Goal: Information Seeking & Learning: Learn about a topic

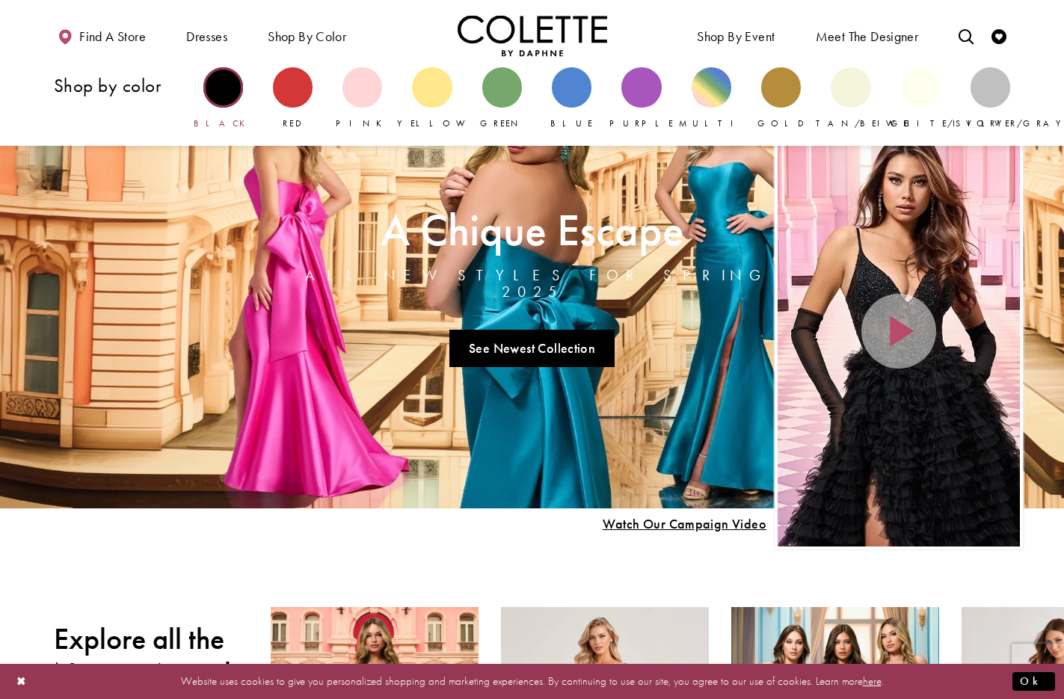
click at [230, 85] on div "Primary block" at bounding box center [223, 87] width 40 height 40
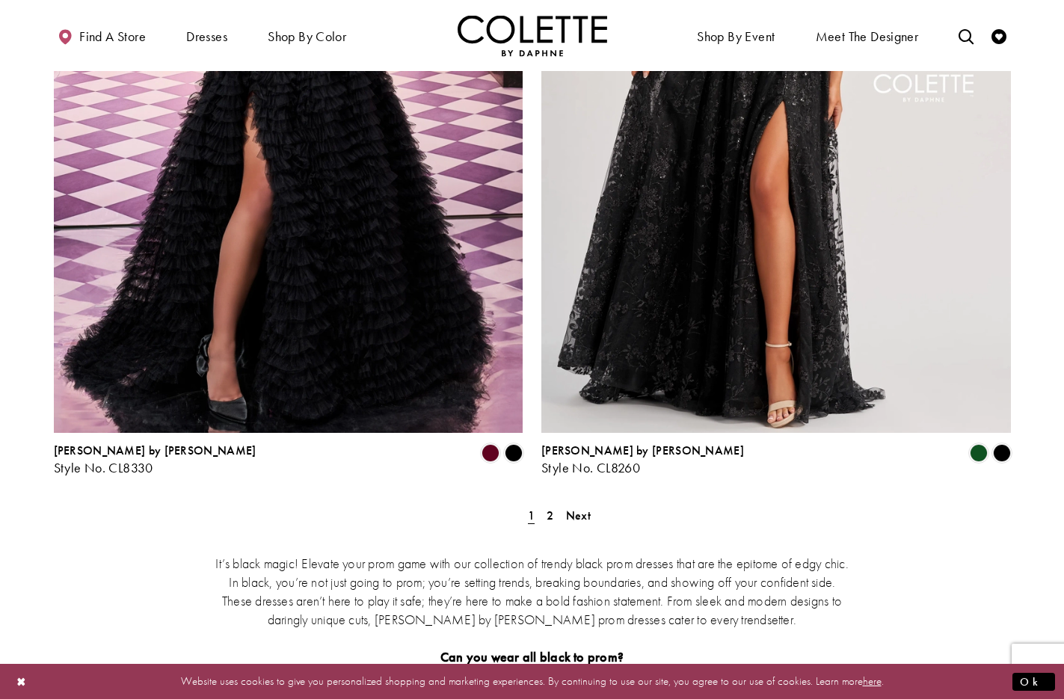
scroll to position [2661, 0]
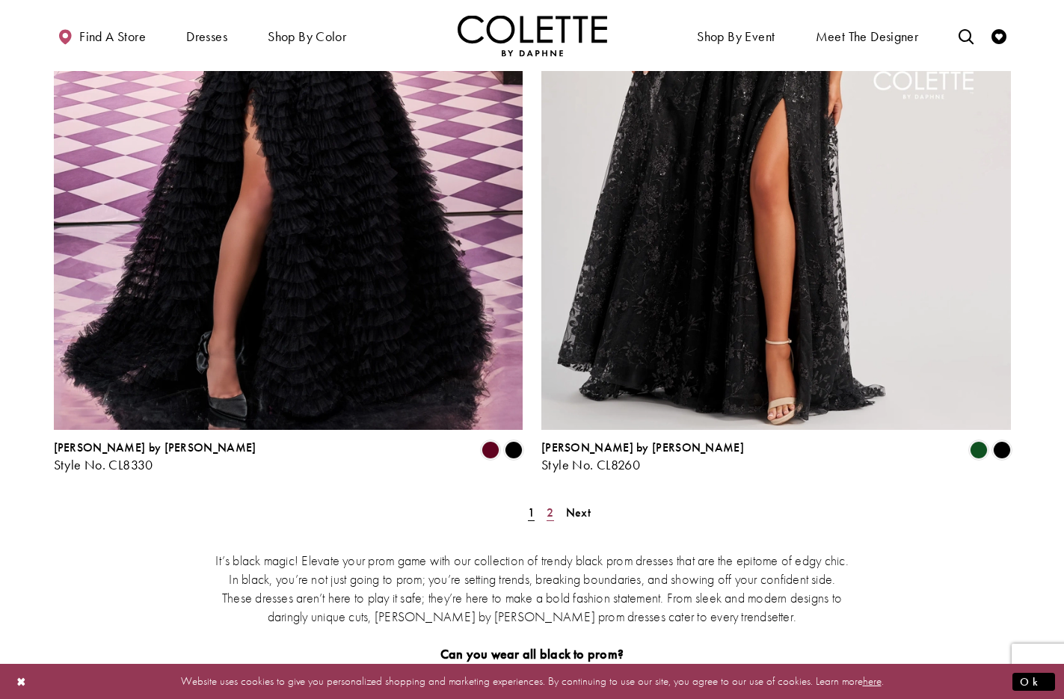
click at [550, 505] on span "2" at bounding box center [549, 513] width 7 height 16
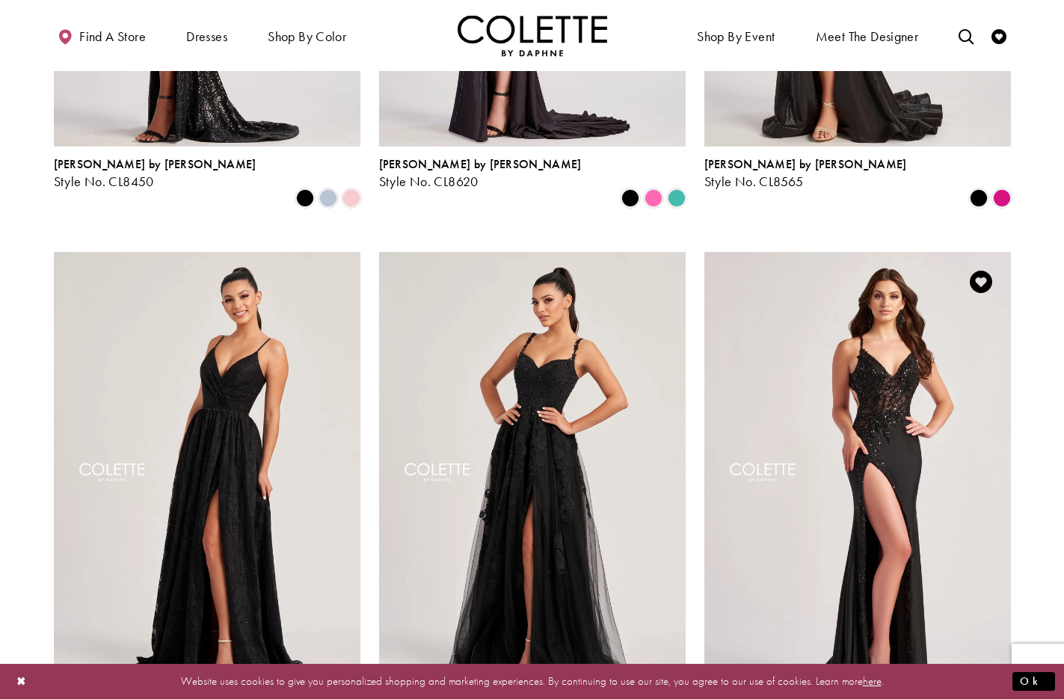
scroll to position [506, 0]
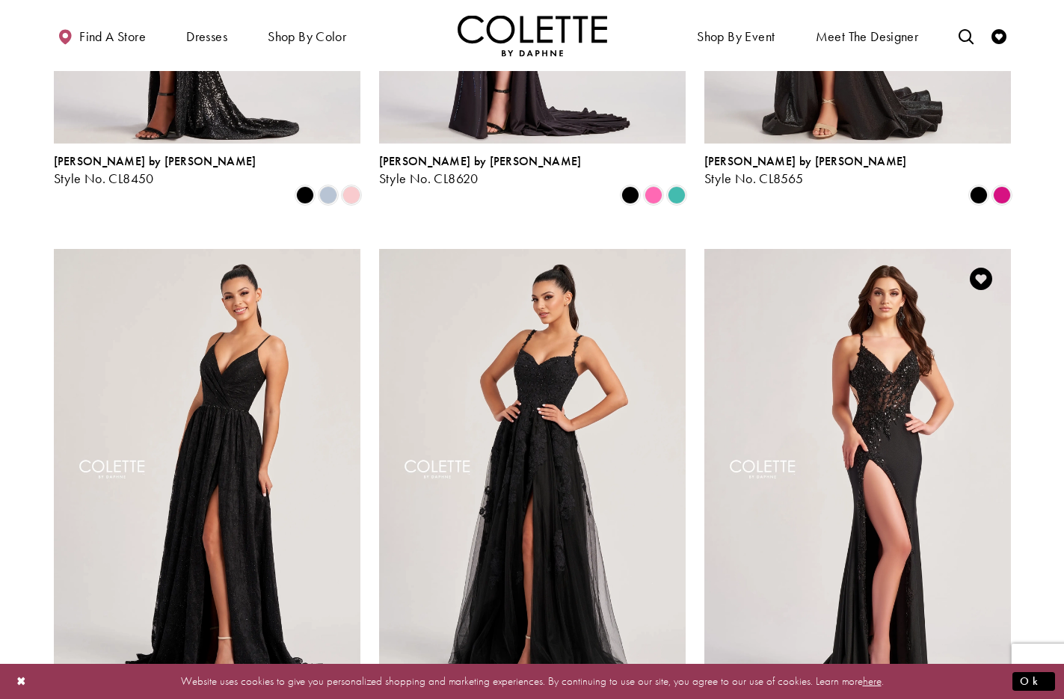
click at [884, 340] on img "Visit Colette by Daphne Style No. CL8535 Page" at bounding box center [857, 472] width 307 height 446
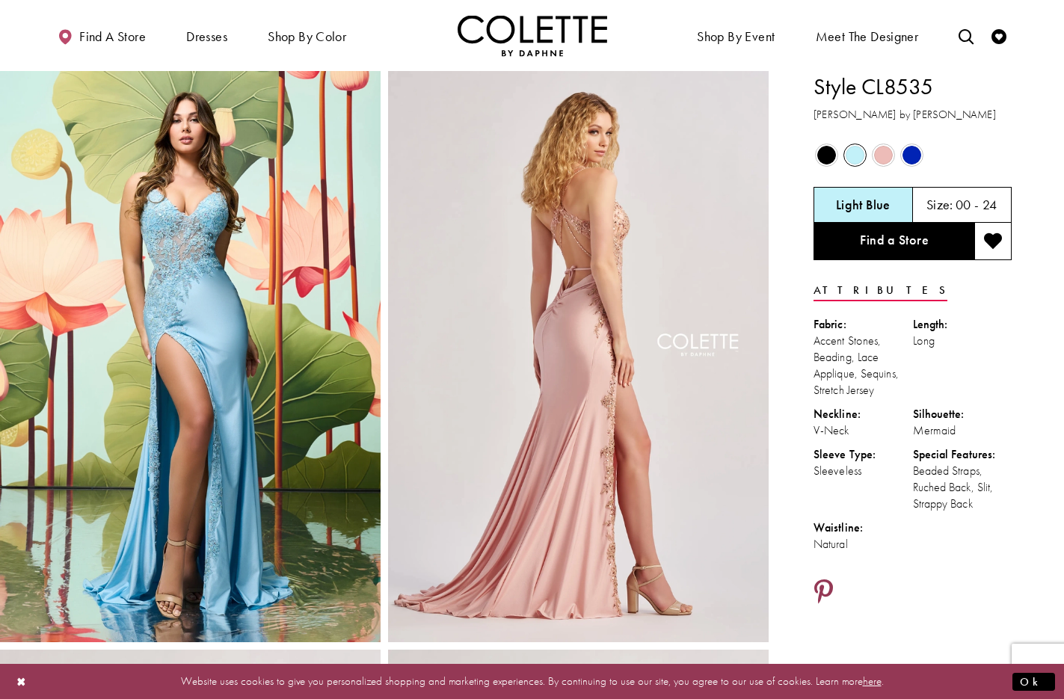
click at [825, 587] on icon "Share using Pinterest - Opens in new tab" at bounding box center [823, 592] width 19 height 26
click at [822, 585] on icon "Share using Pinterest - Opens in new tab" at bounding box center [823, 592] width 19 height 26
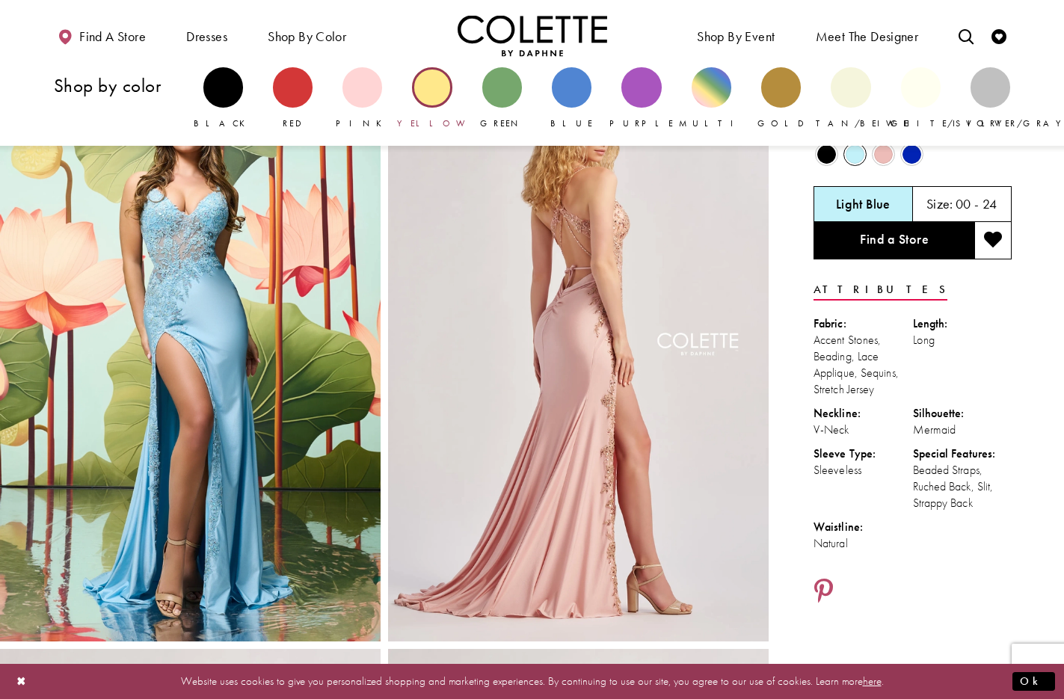
click at [434, 96] on div "Primary block" at bounding box center [432, 87] width 40 height 40
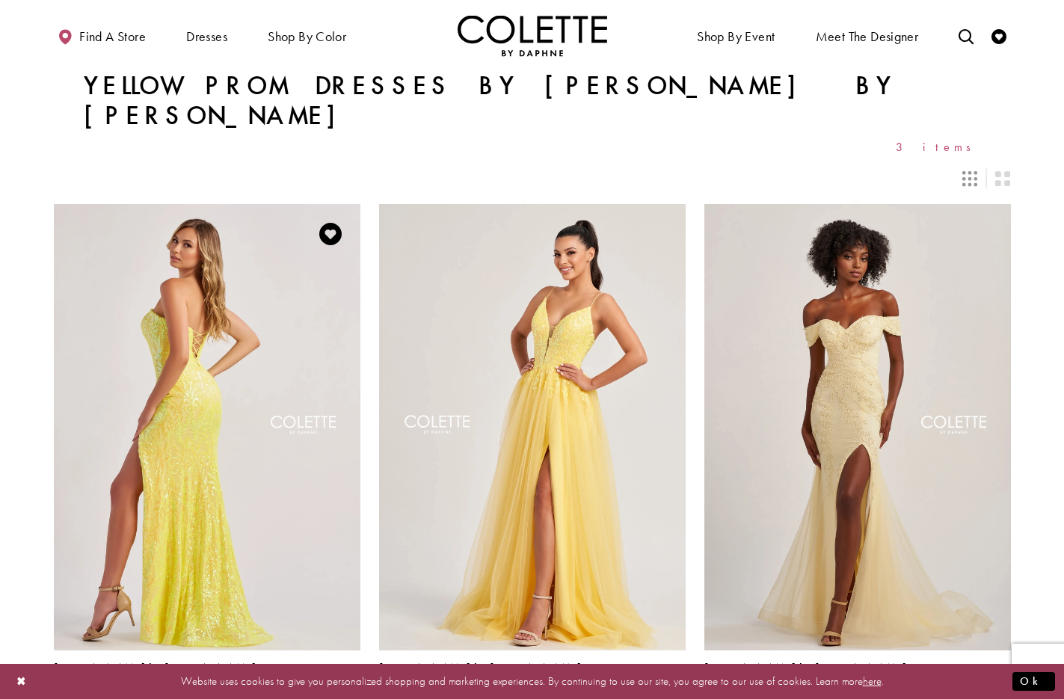
click at [178, 270] on img "Visit Colette by Daphne Style No. CL8610 Page" at bounding box center [207, 427] width 307 height 446
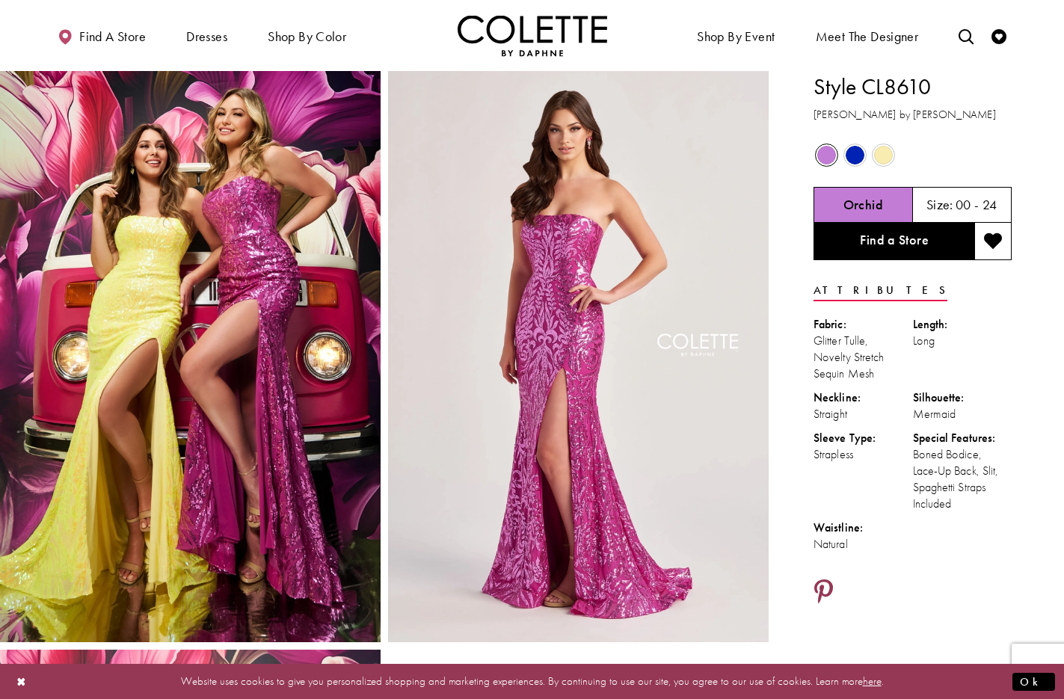
click at [822, 588] on icon "Share using Pinterest - Opens in new tab" at bounding box center [823, 592] width 19 height 26
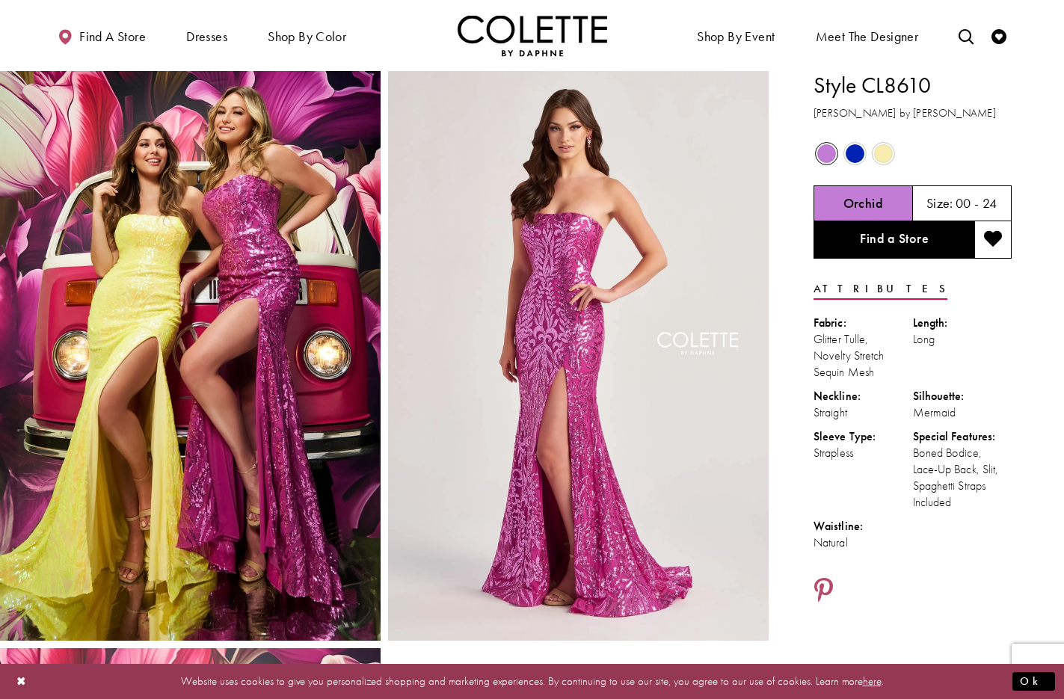
drag, startPoint x: 828, startPoint y: 85, endPoint x: 948, endPoint y: 84, distance: 119.6
copy h1 "Style CL8610"
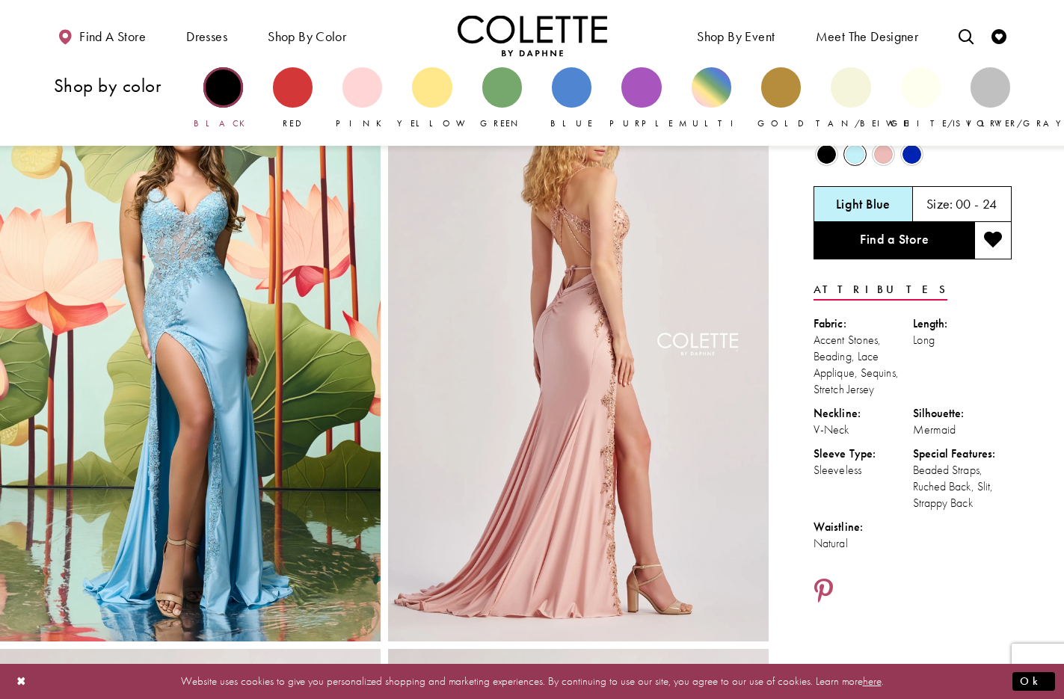
click at [222, 89] on div "Primary block" at bounding box center [223, 87] width 40 height 40
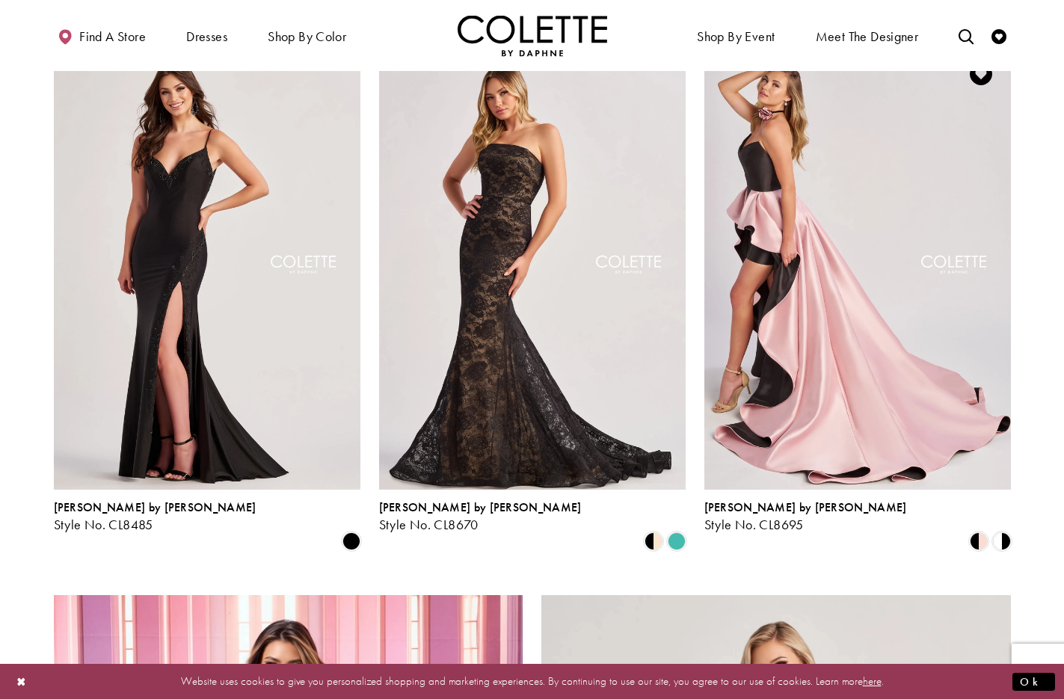
scroll to position [1722, 0]
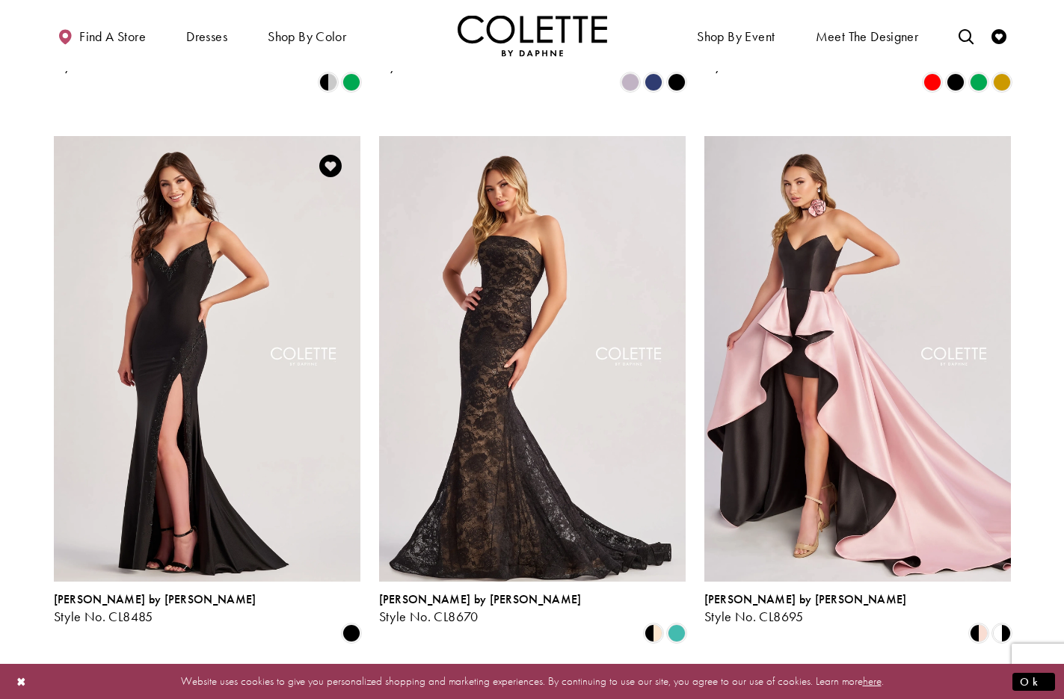
click at [253, 225] on img "Visit Colette by Daphne Style No. CL8485 Page" at bounding box center [207, 359] width 307 height 446
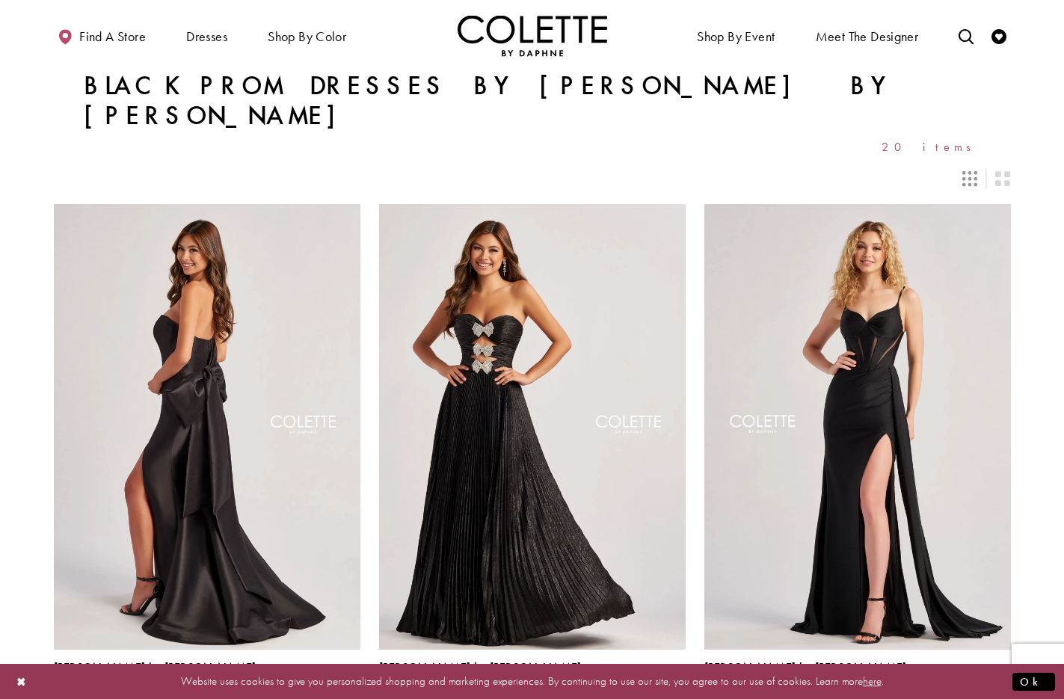
scroll to position [70, 0]
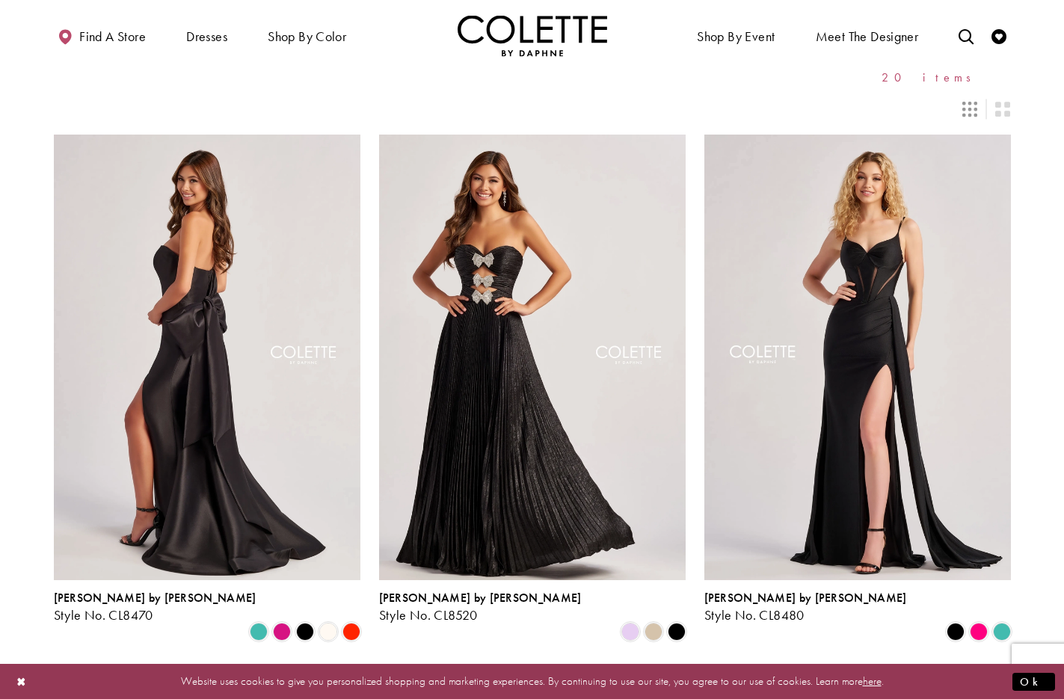
click at [536, 27] on img "Visit Home Page" at bounding box center [533, 35] width 150 height 41
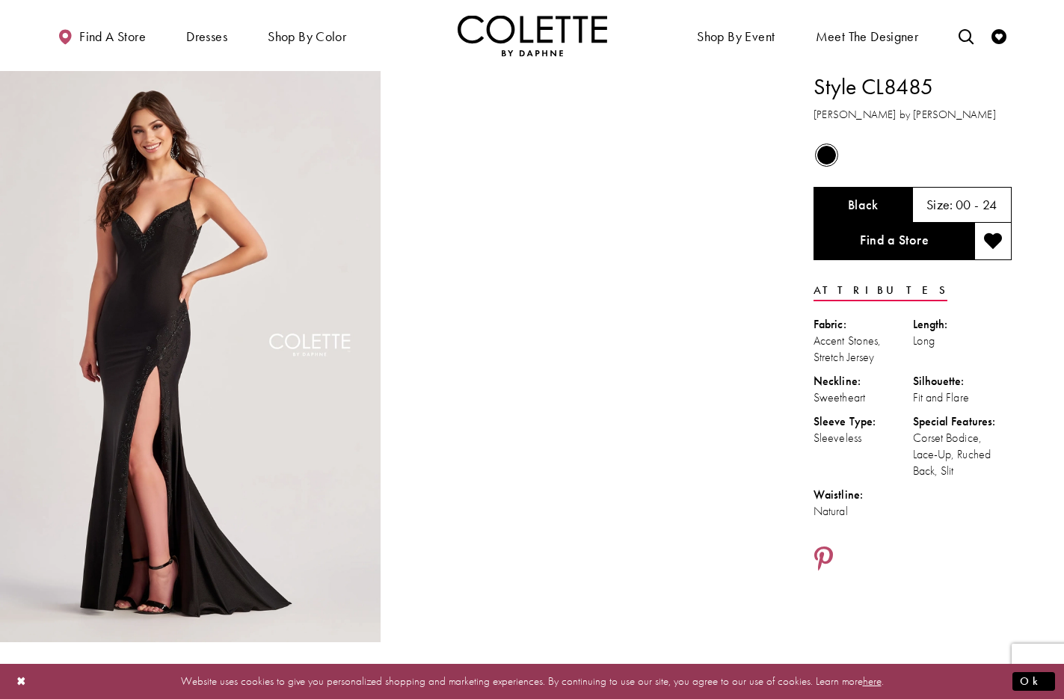
drag, startPoint x: 803, startPoint y: 83, endPoint x: 976, endPoint y: 85, distance: 173.5
click at [976, 85] on div "Style CL8485 Colette by Daphne Out of Stock Black Size: 00 - 24" at bounding box center [916, 356] width 295 height 571
copy h1 "Style CL8485"
click at [826, 551] on icon "Share using Pinterest - Opens in new tab" at bounding box center [823, 559] width 19 height 26
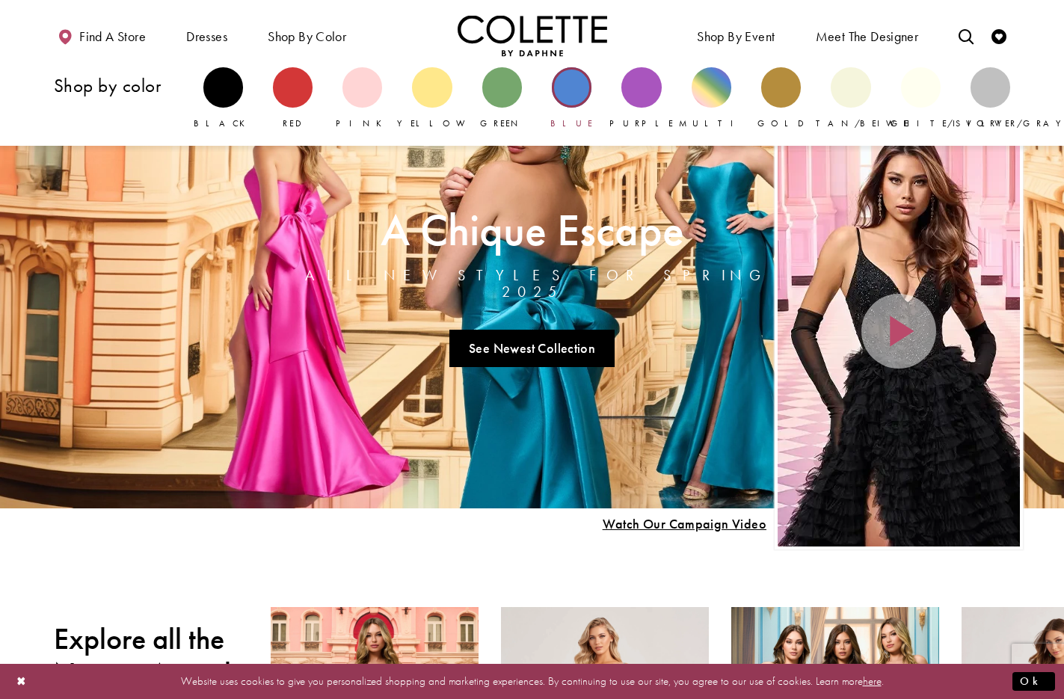
click at [573, 85] on div "Primary block" at bounding box center [572, 87] width 40 height 40
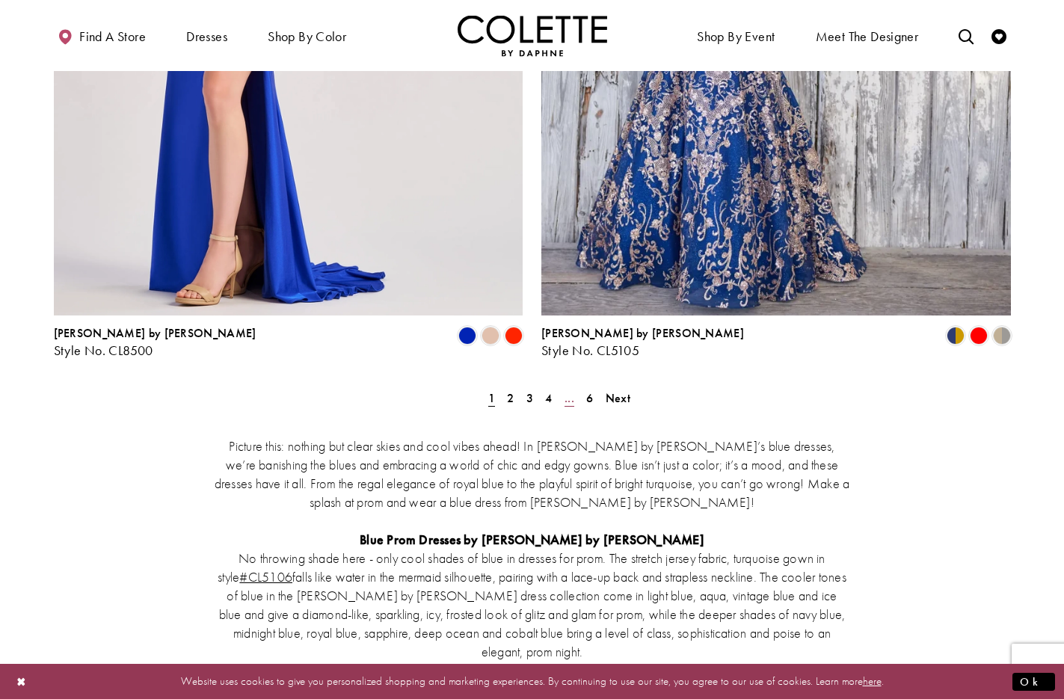
scroll to position [2777, 0]
drag, startPoint x: 513, startPoint y: 272, endPoint x: 603, endPoint y: 289, distance: 91.9
click at [513, 389] on span "2" at bounding box center [510, 397] width 7 height 16
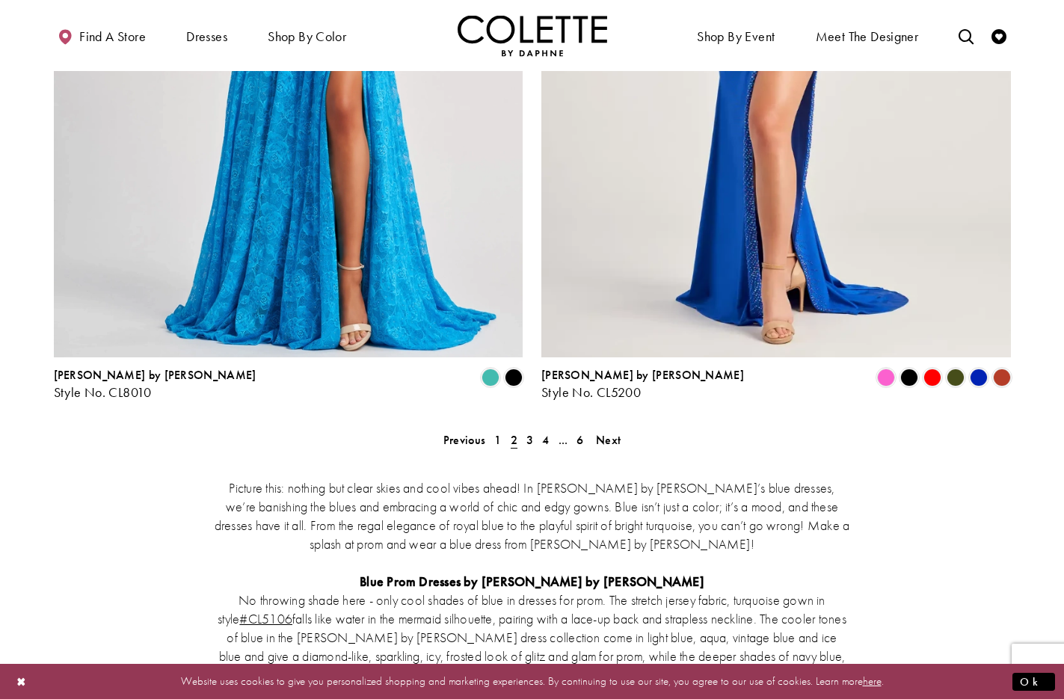
scroll to position [2738, 0]
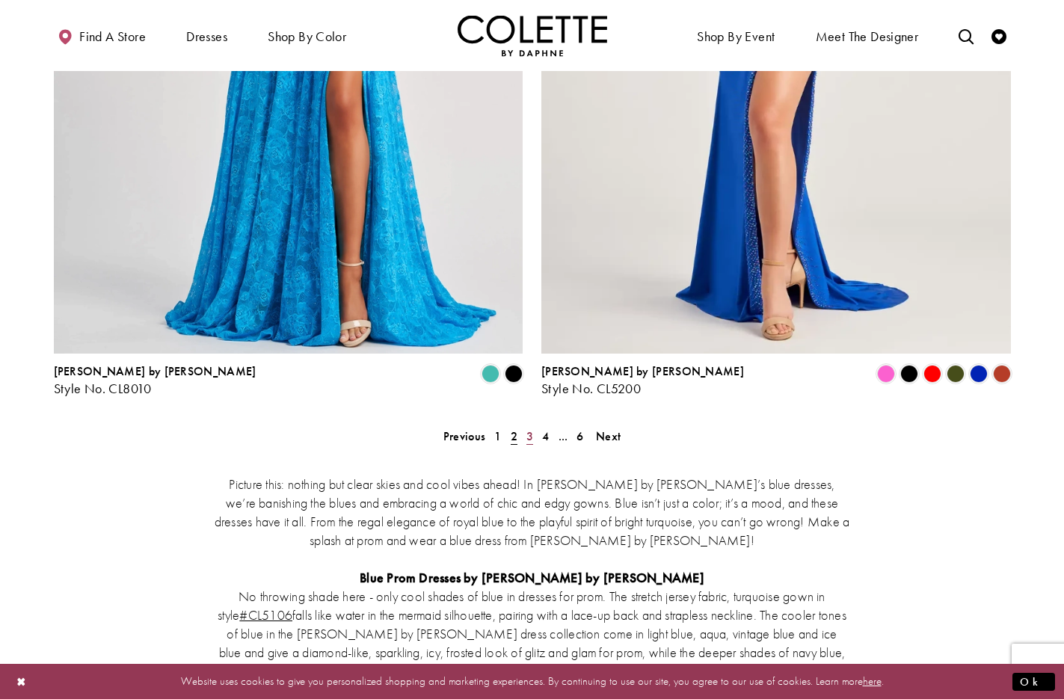
click at [528, 428] on span "3" at bounding box center [529, 436] width 7 height 16
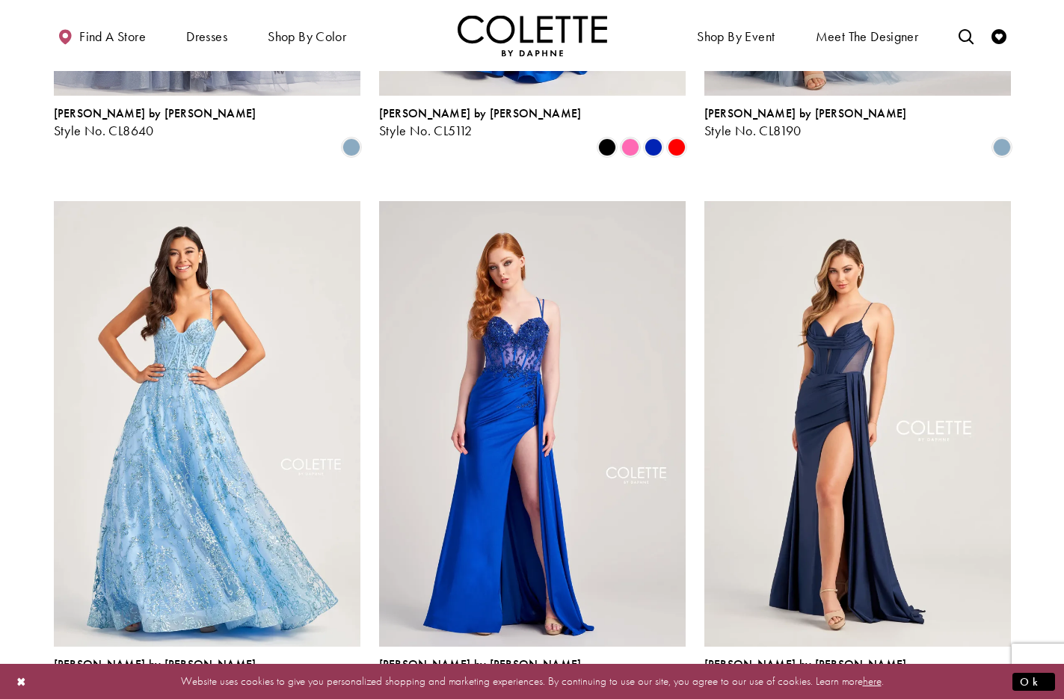
scroll to position [1655, 0]
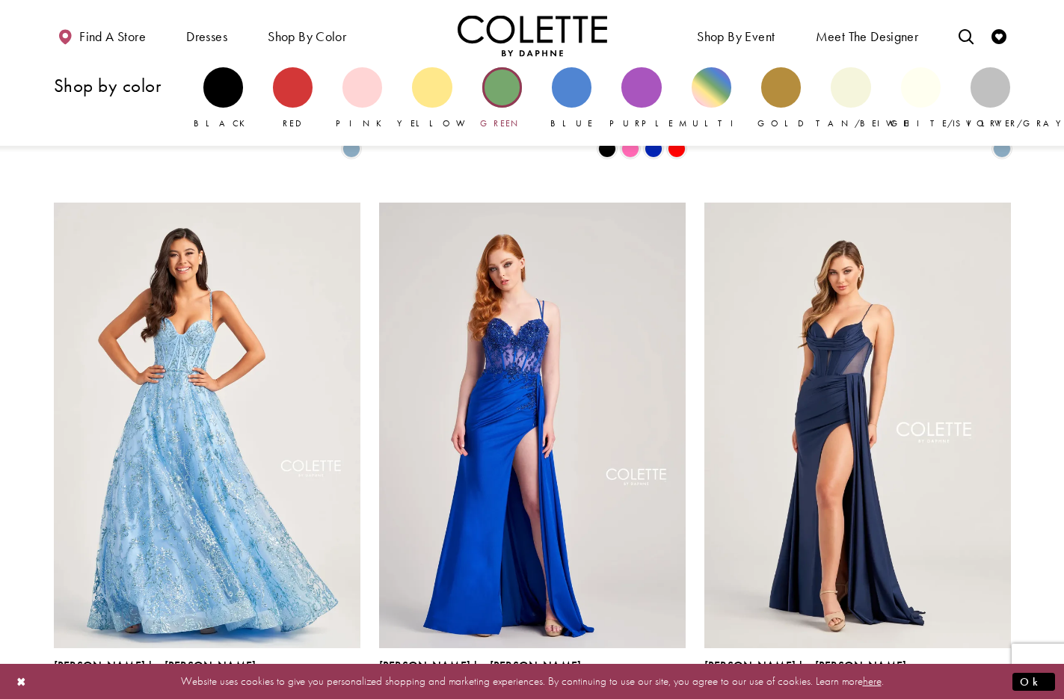
click at [508, 91] on div "Primary block" at bounding box center [502, 87] width 40 height 40
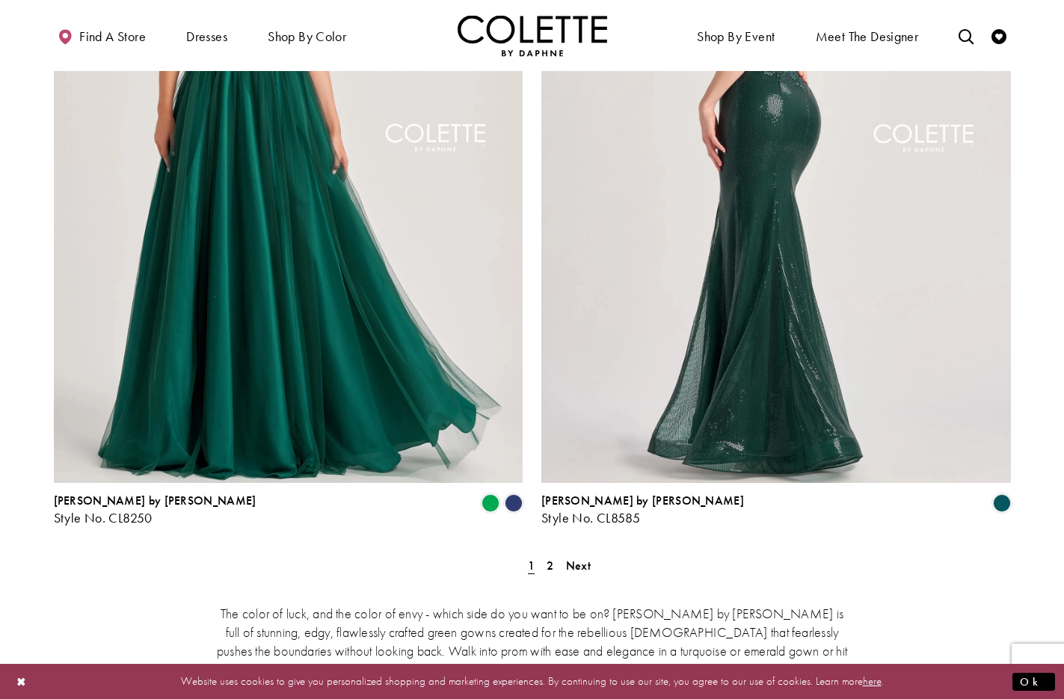
scroll to position [2616, 0]
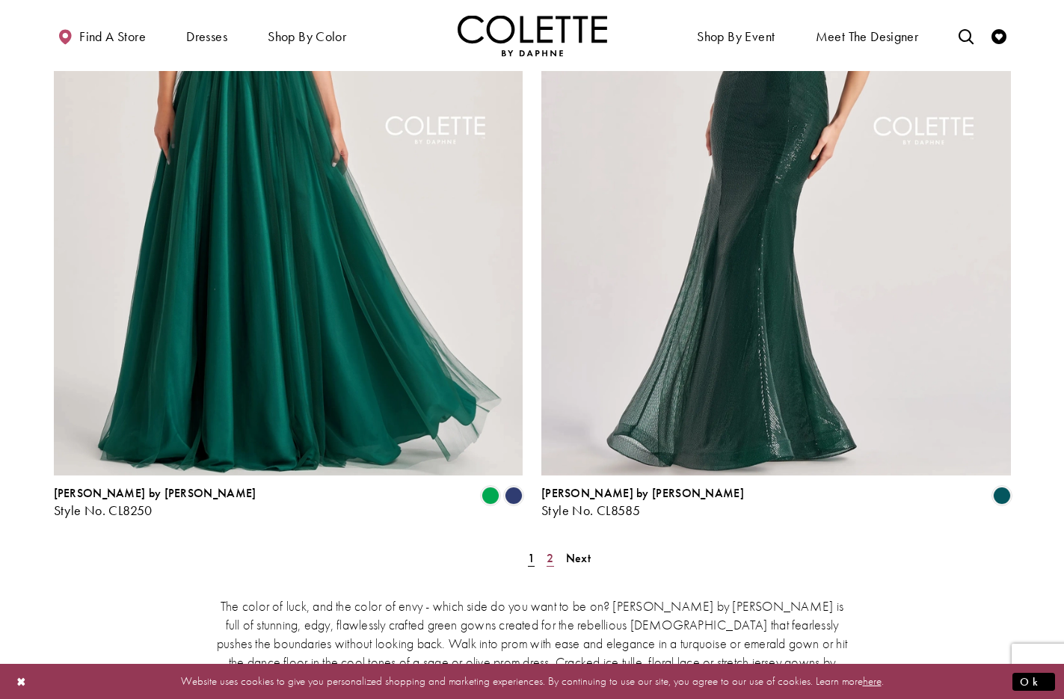
click at [548, 550] on span "2" at bounding box center [549, 558] width 7 height 16
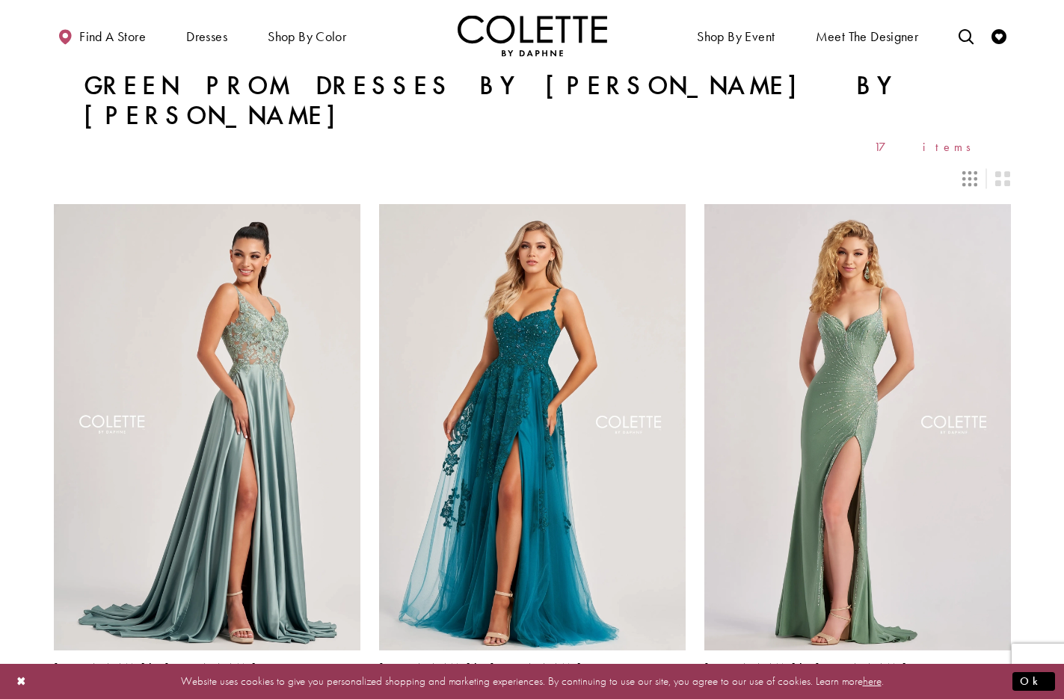
click at [531, 26] on img "Visit Home Page" at bounding box center [533, 35] width 150 height 41
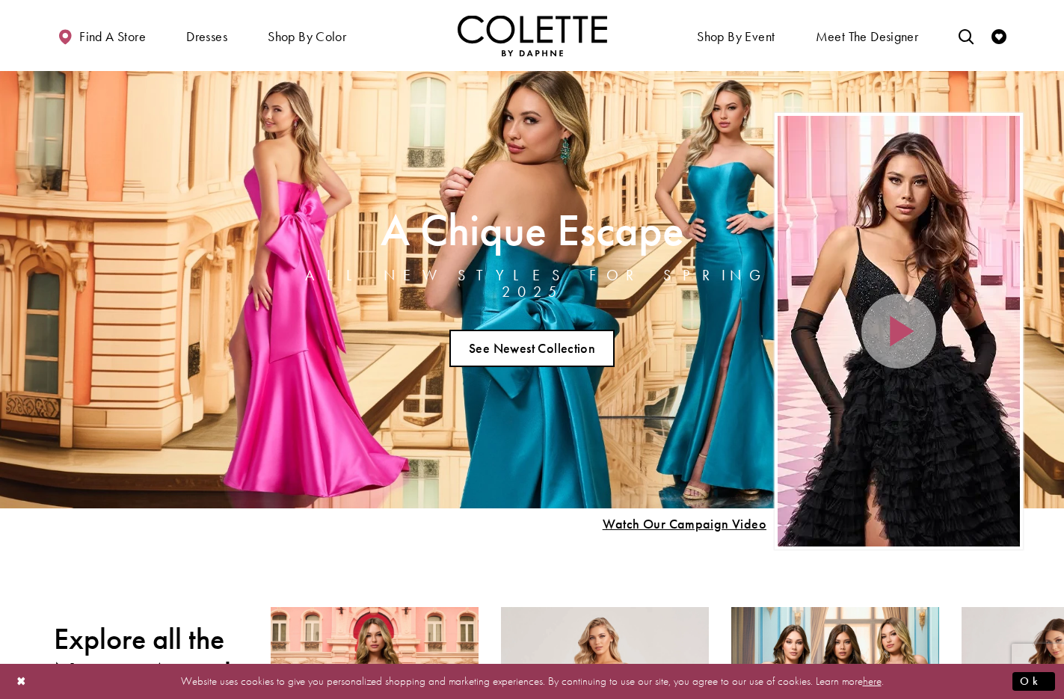
click at [572, 336] on link "See Newest Collection" at bounding box center [532, 348] width 166 height 37
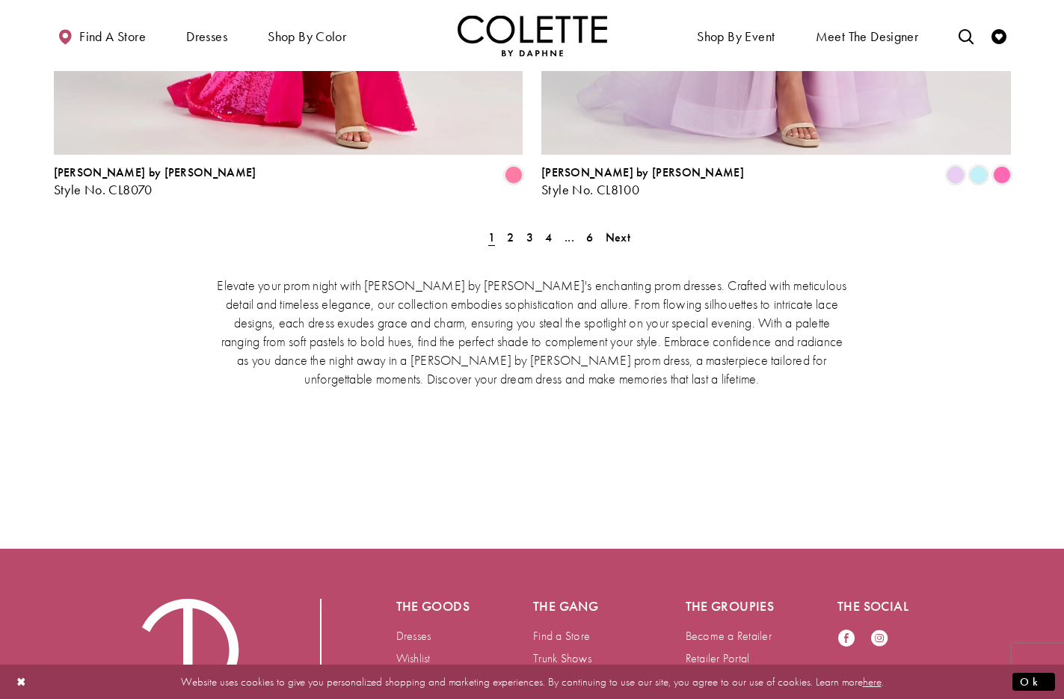
scroll to position [3186, 0]
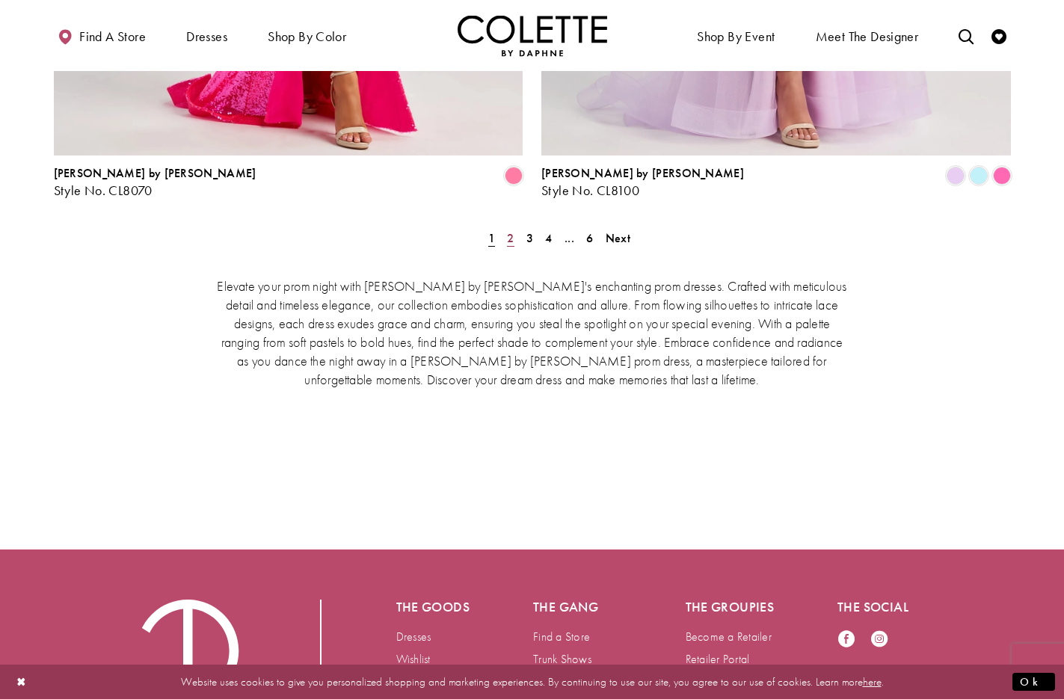
click at [509, 230] on span "2" at bounding box center [510, 238] width 7 height 16
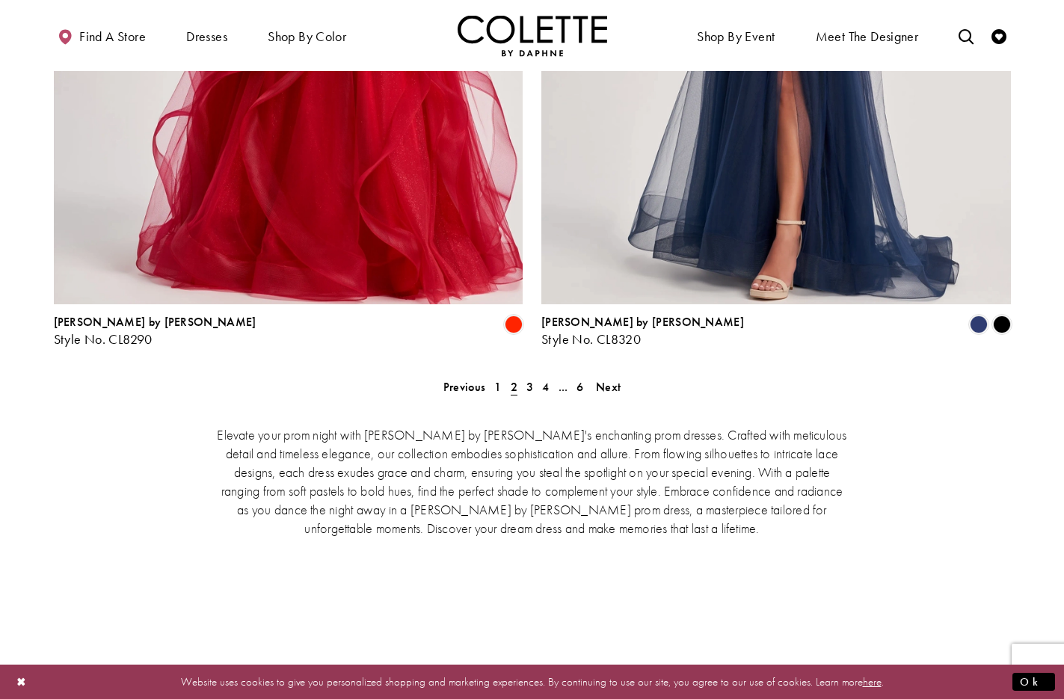
scroll to position [3045, 0]
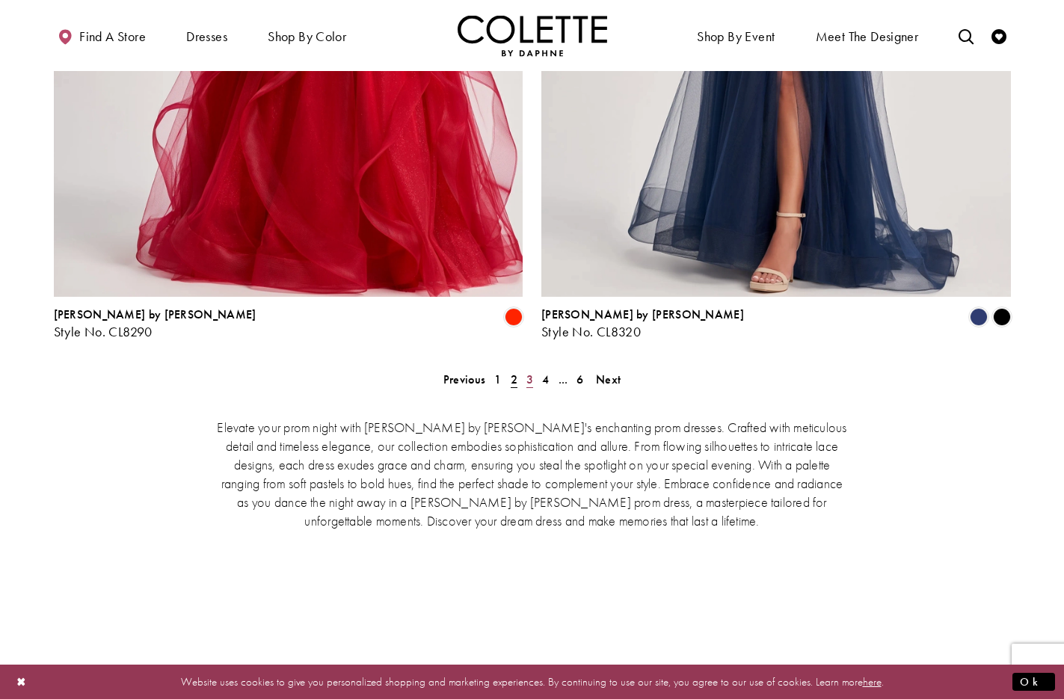
click at [532, 372] on span "3" at bounding box center [529, 380] width 7 height 16
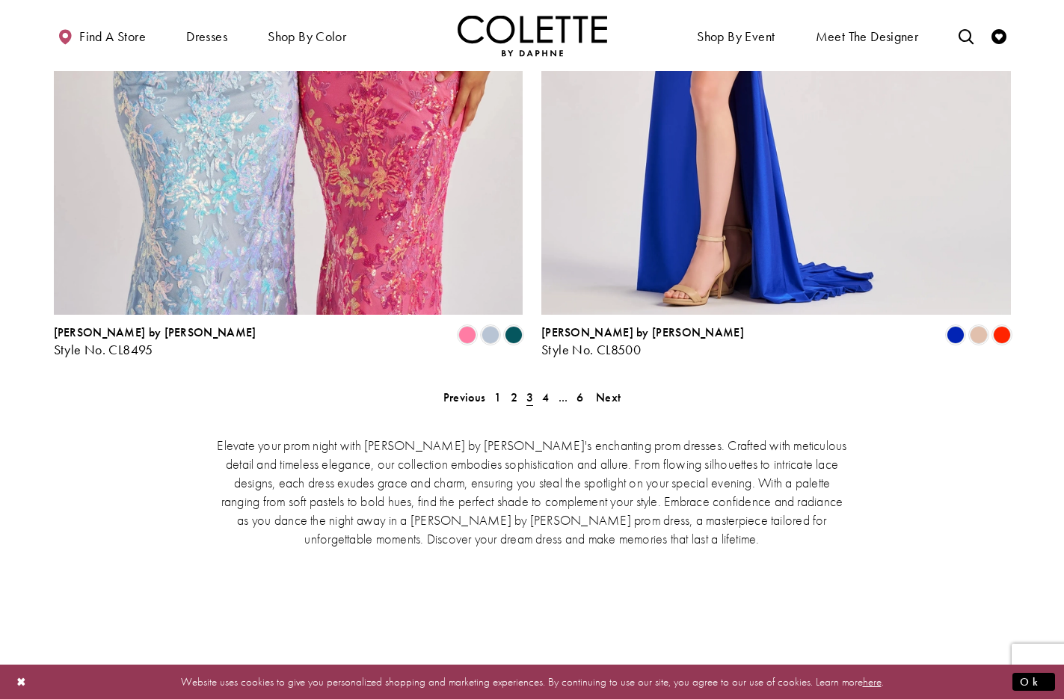
scroll to position [3036, 0]
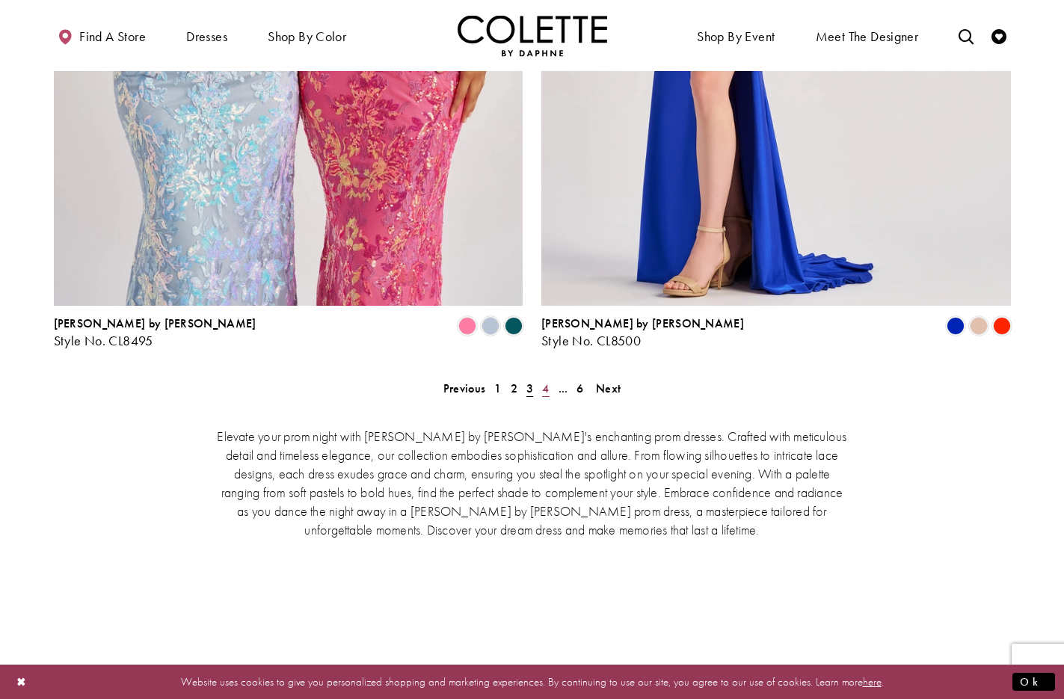
click at [547, 381] on span "4" at bounding box center [545, 389] width 7 height 16
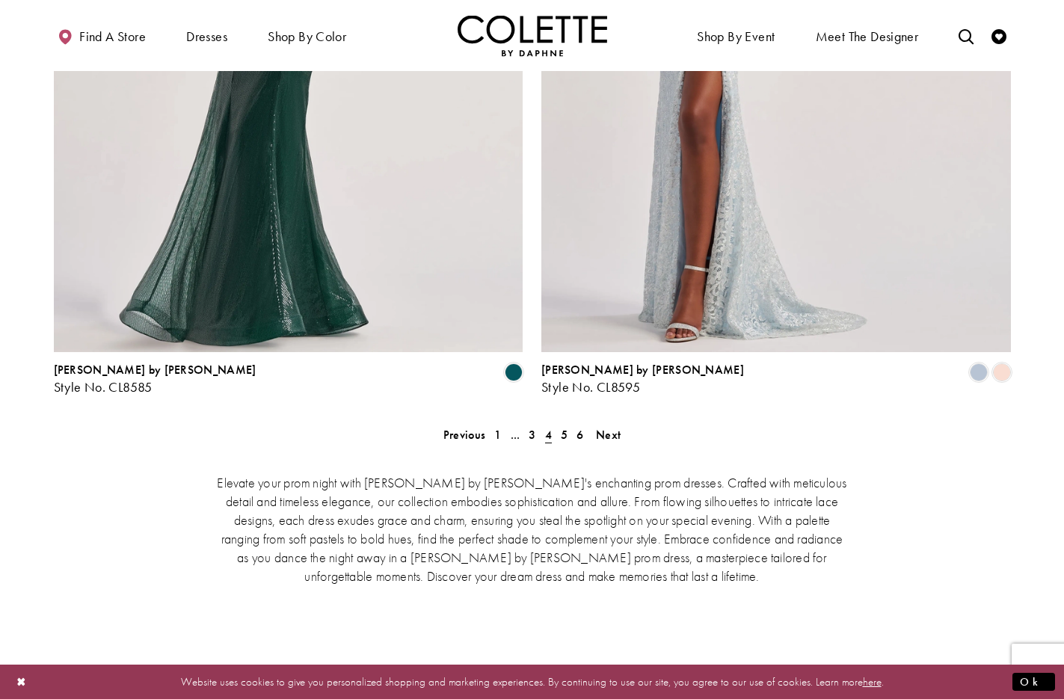
scroll to position [2999, 0]
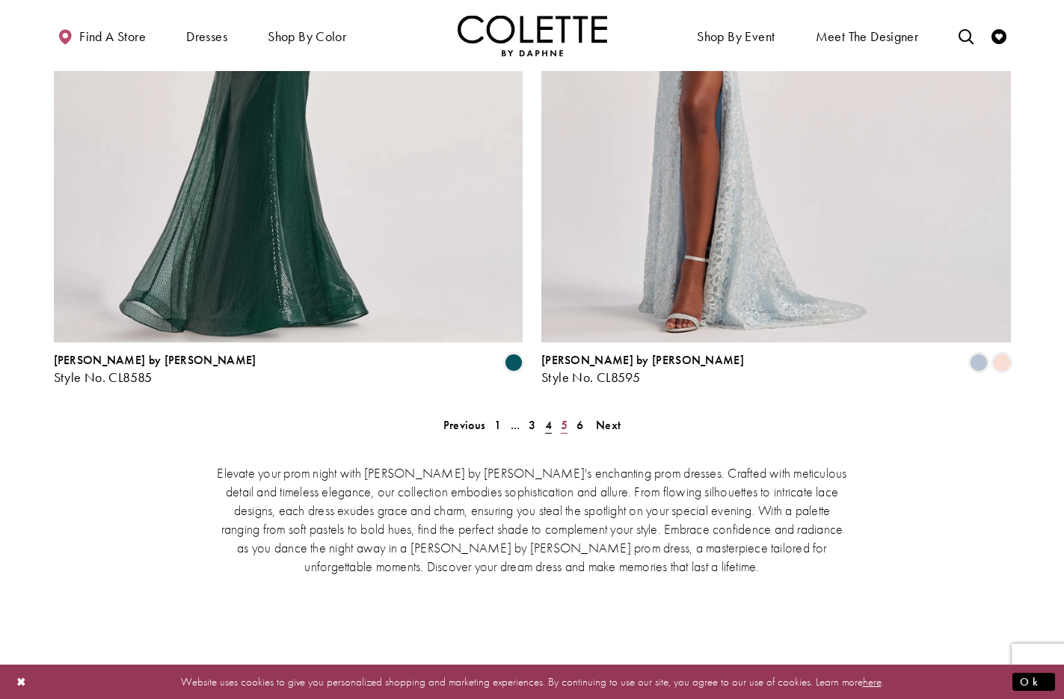
click at [563, 417] on span "5" at bounding box center [564, 425] width 7 height 16
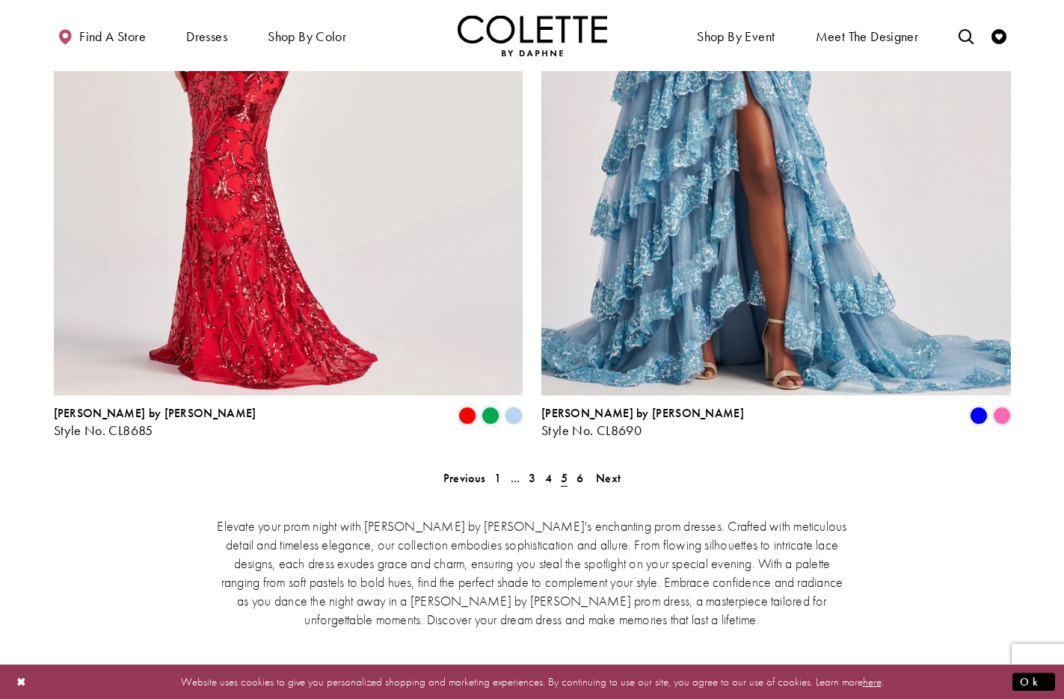
scroll to position [2949, 0]
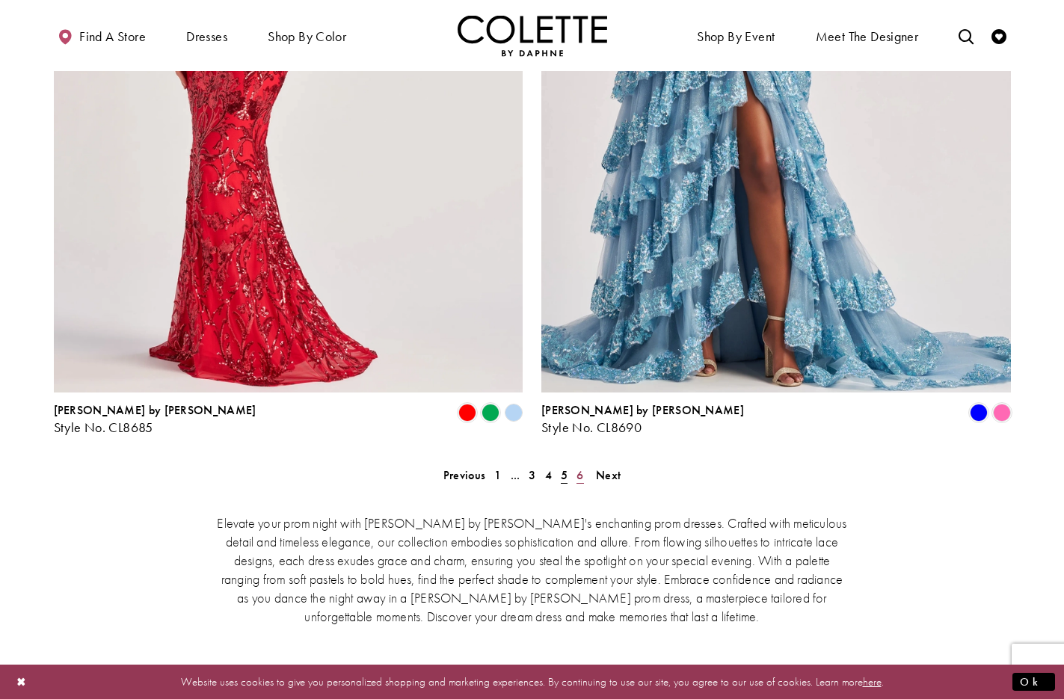
click at [581, 467] on span "6" at bounding box center [579, 475] width 7 height 16
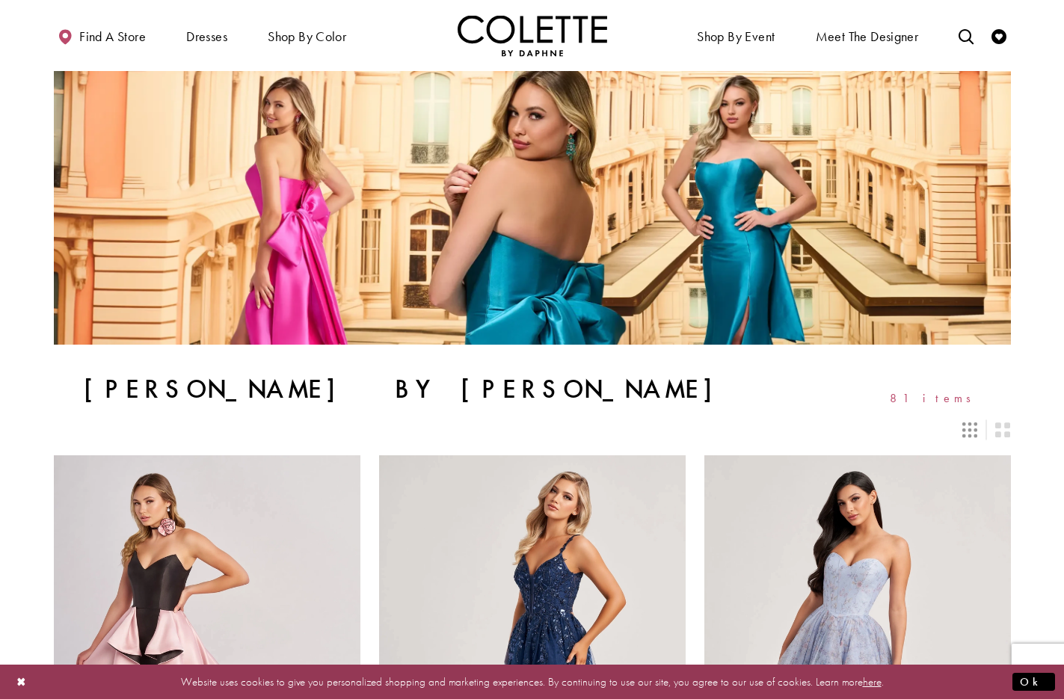
click at [526, 28] on img "Visit Home Page" at bounding box center [533, 35] width 150 height 41
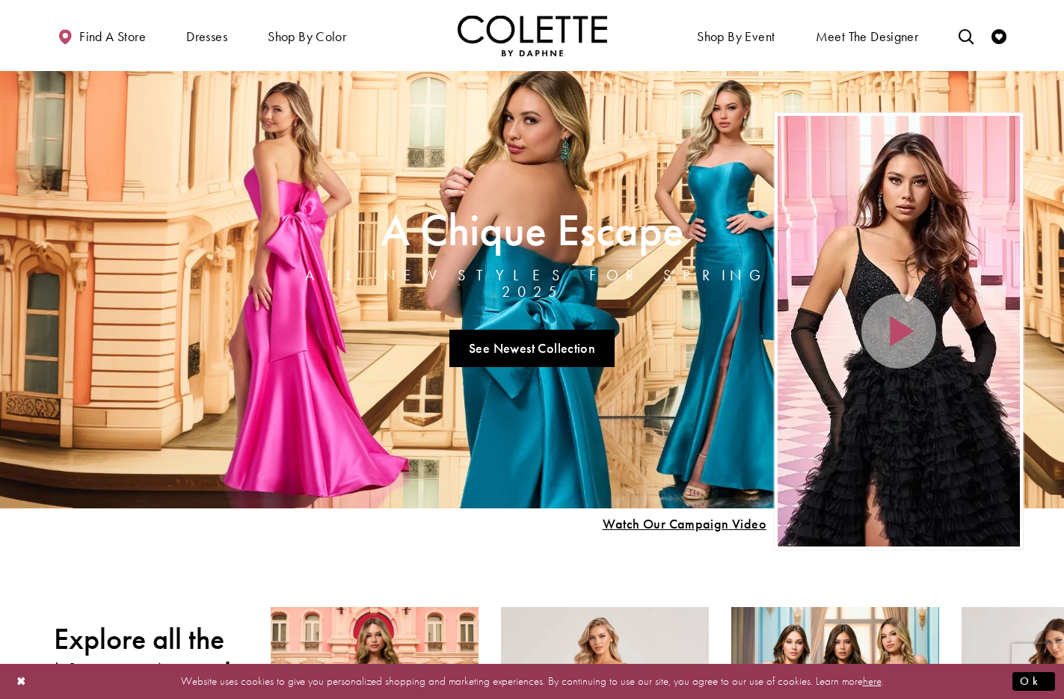
click at [239, 33] on ul "Find a store Dresses Dresses Occasion DAF'S FAVES EVENING DRESSES LONG DRESSES" at bounding box center [285, 35] width 493 height 41
click at [410, 42] on ul "Find a store Dresses Dresses Occasion DAF'S FAVES EVENING DRESSES LONG DRESSES" at bounding box center [285, 35] width 493 height 41
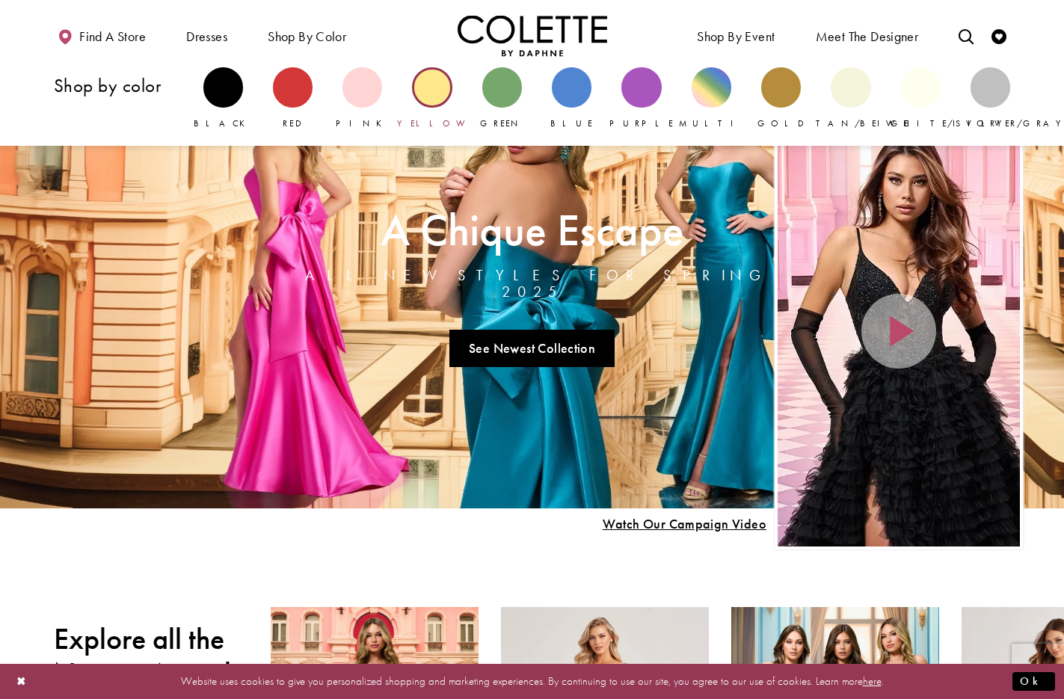
click at [435, 95] on div "Primary block" at bounding box center [432, 87] width 40 height 40
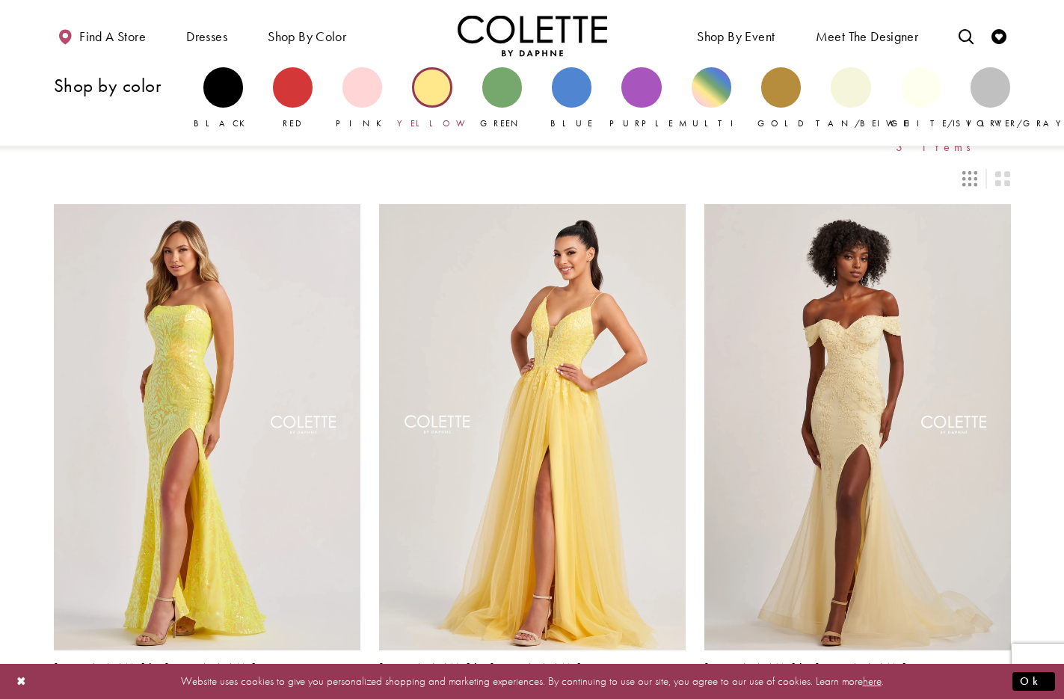
click at [441, 85] on div "Primary block" at bounding box center [432, 87] width 40 height 40
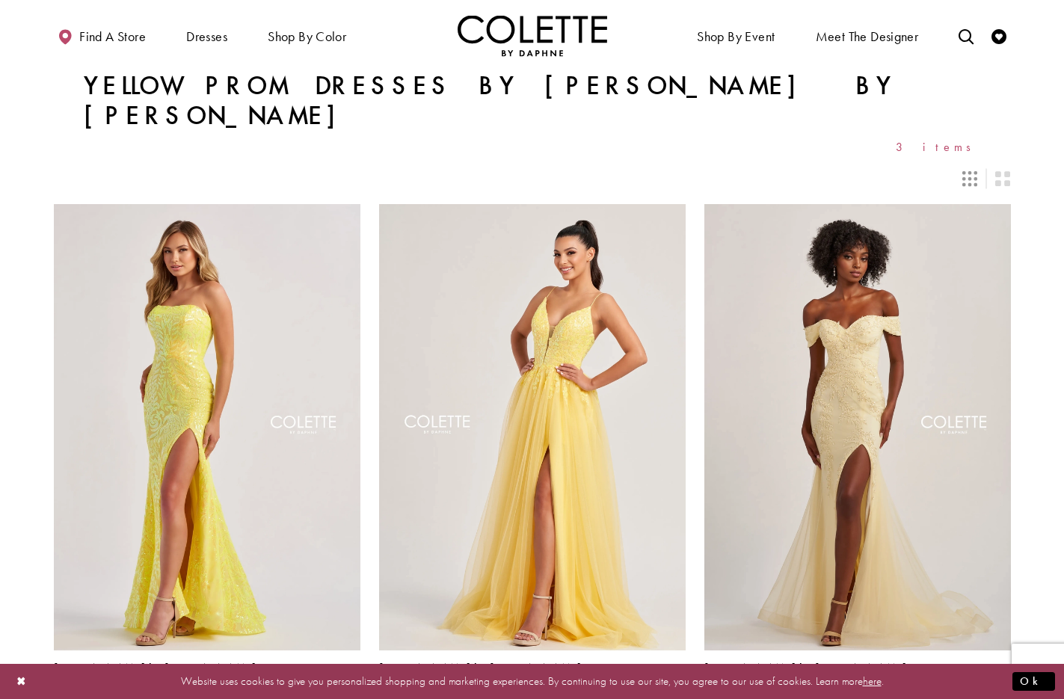
click at [496, 31] on img "Visit Home Page" at bounding box center [533, 35] width 150 height 41
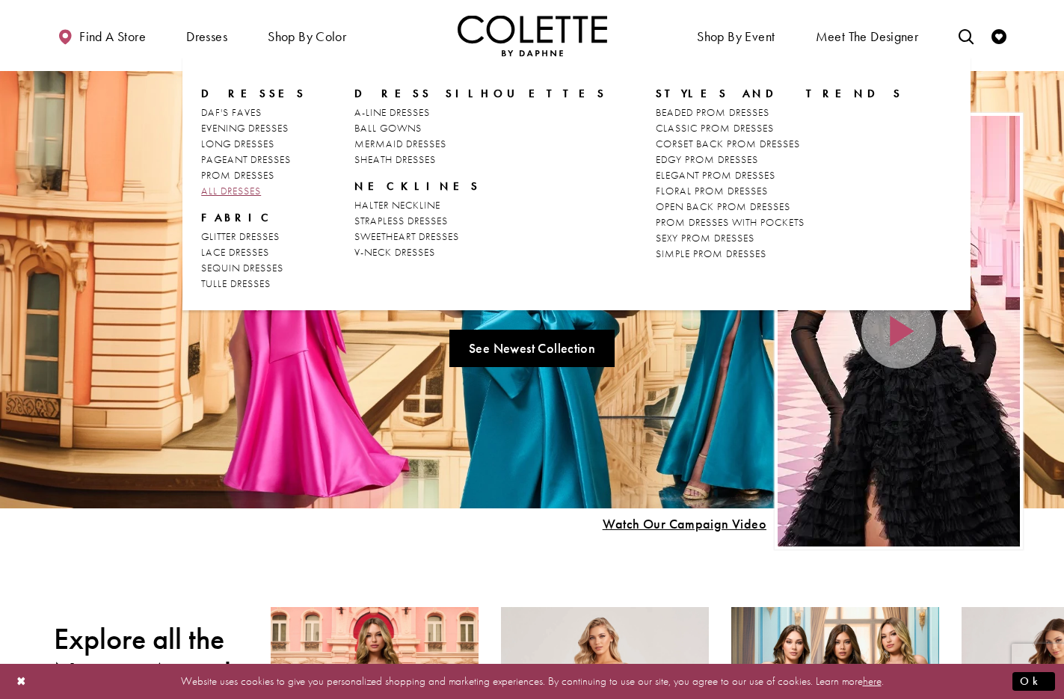
click at [253, 191] on span "ALL DRESSES" at bounding box center [231, 190] width 60 height 13
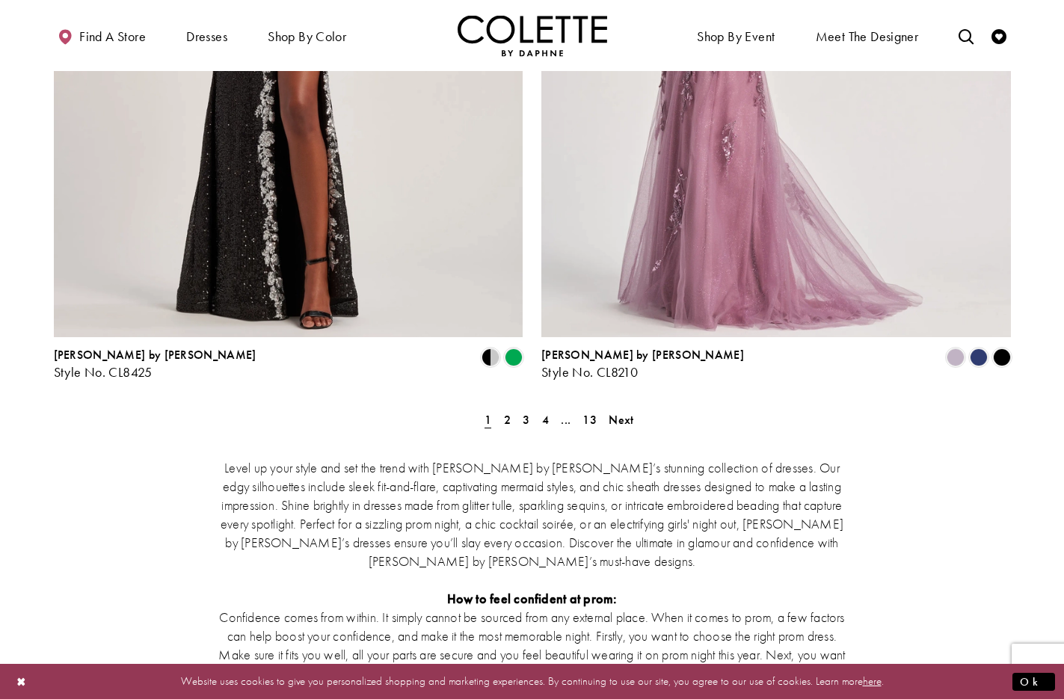
scroll to position [2716, 0]
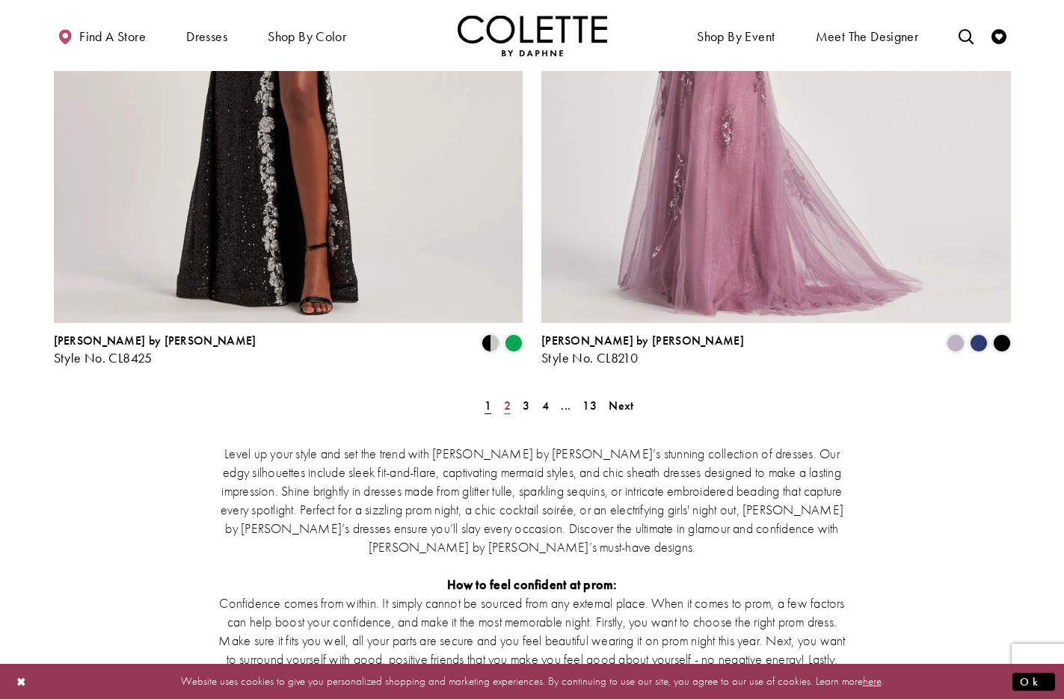
click at [509, 398] on span "2" at bounding box center [507, 406] width 7 height 16
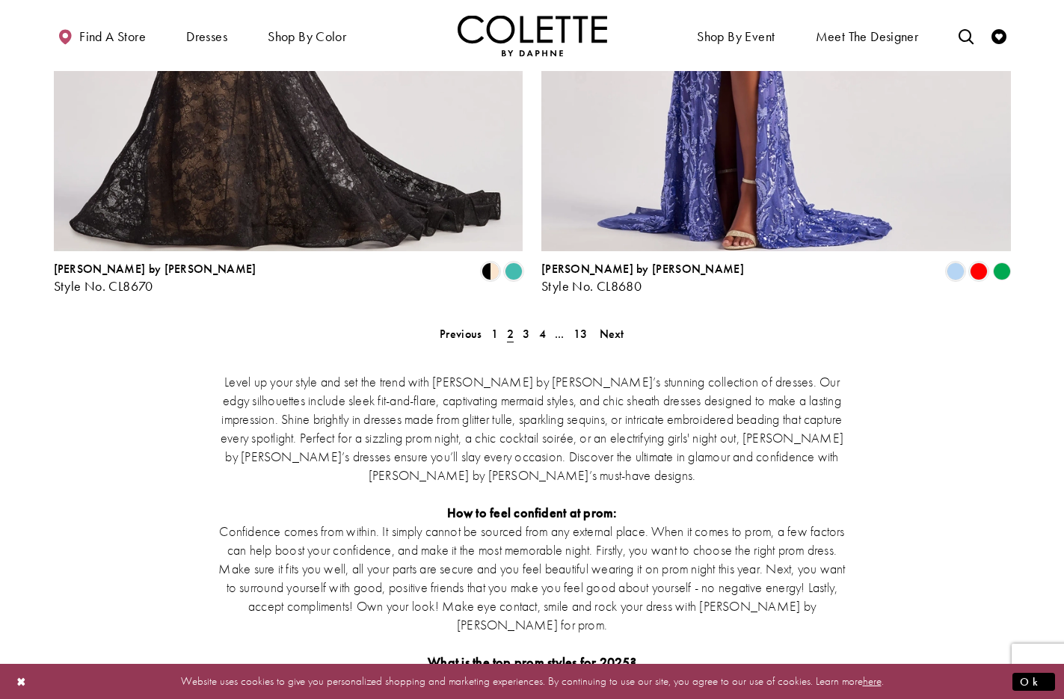
scroll to position [2822, 0]
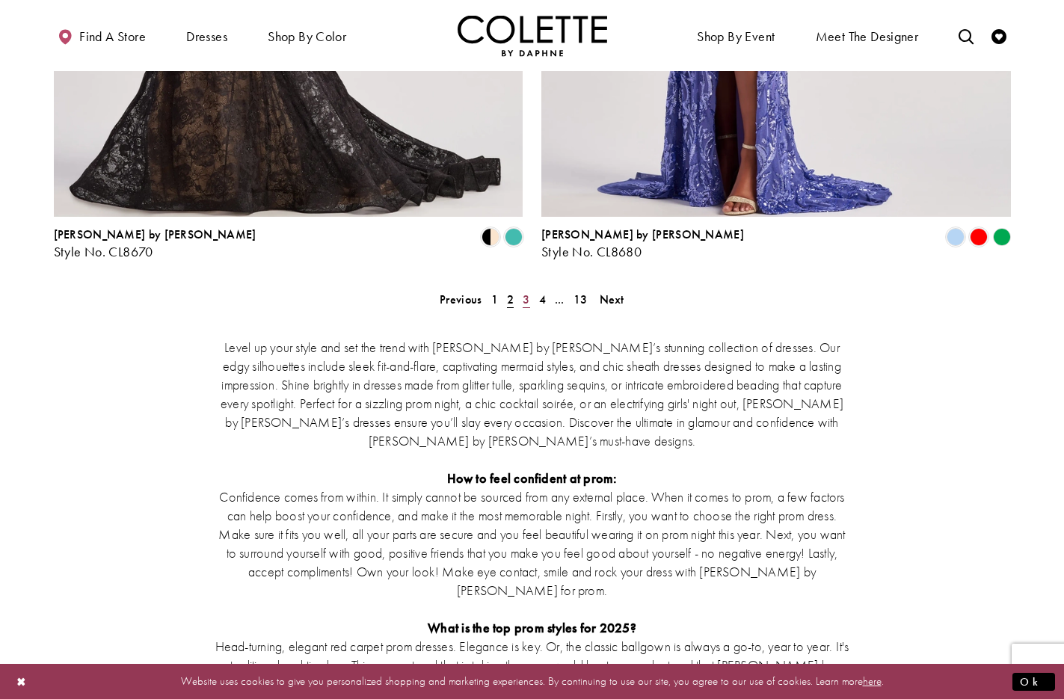
click at [528, 292] on span "3" at bounding box center [526, 300] width 7 height 16
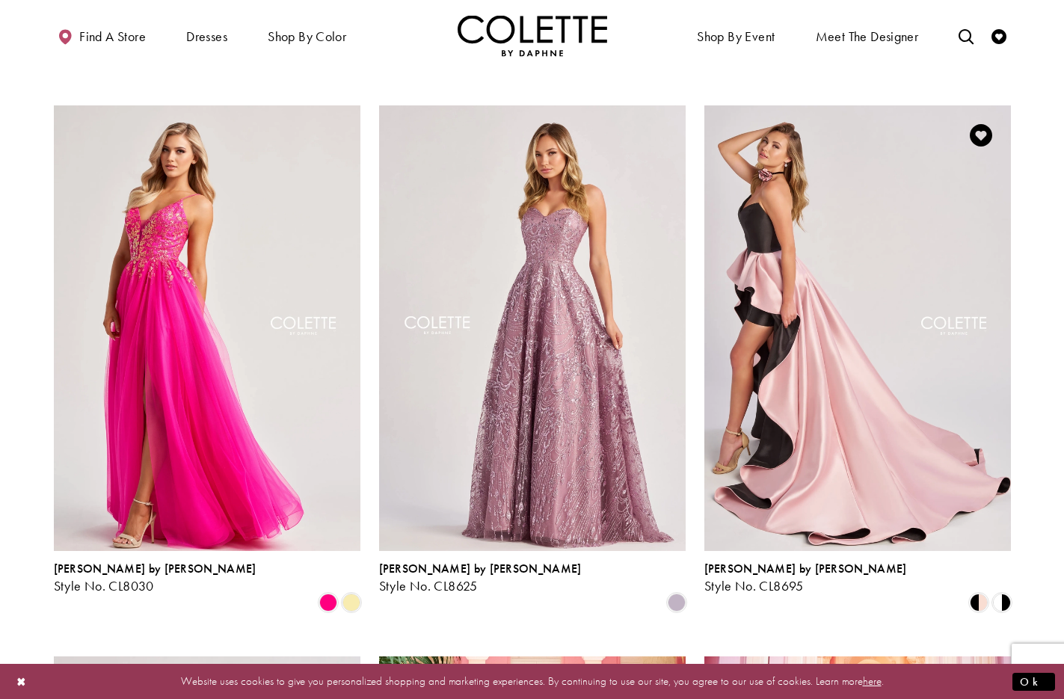
scroll to position [1123, 0]
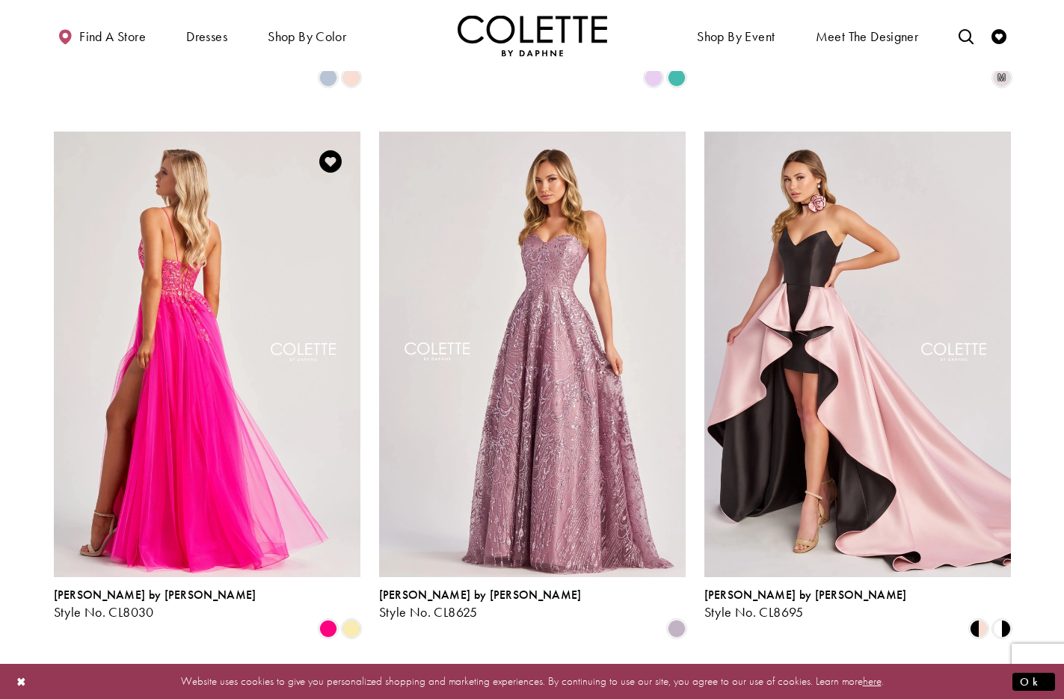
click at [294, 222] on img "Visit Colette by Daphne Style No. CL8030 Page" at bounding box center [207, 355] width 307 height 446
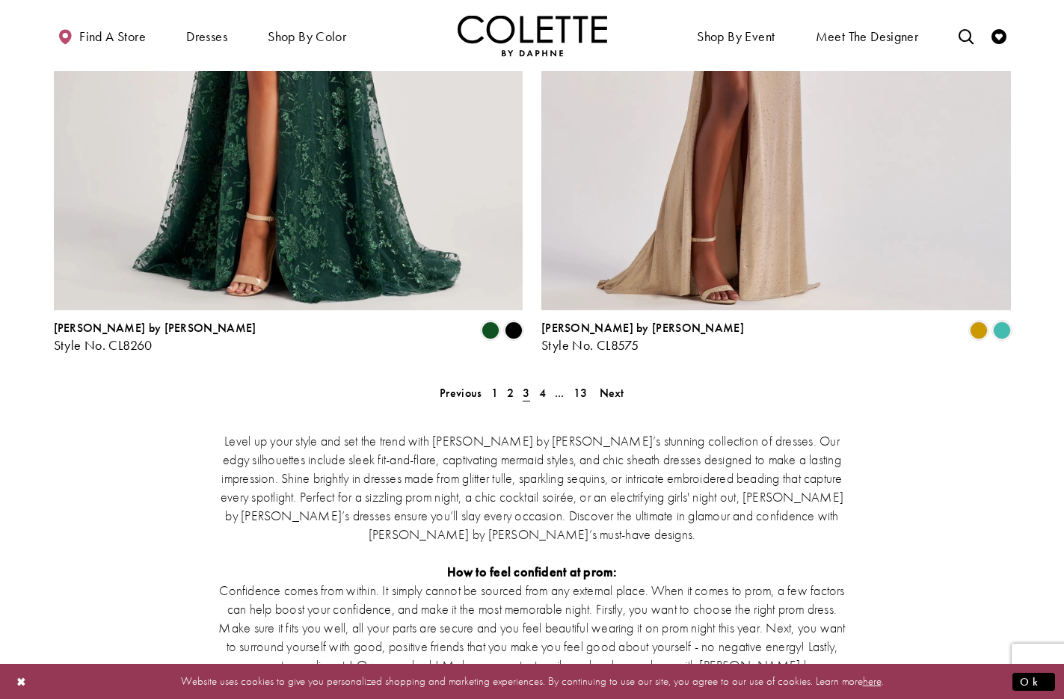
scroll to position [2734, 0]
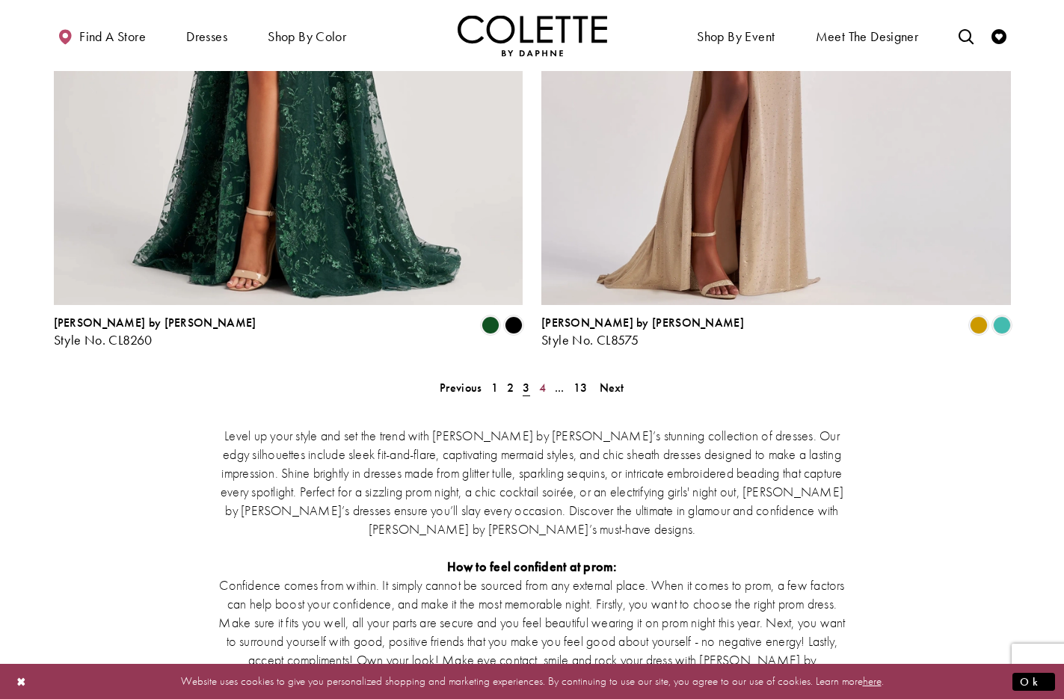
drag, startPoint x: 542, startPoint y: 313, endPoint x: 689, endPoint y: 348, distance: 150.7
click at [542, 380] on span "4" at bounding box center [542, 388] width 7 height 16
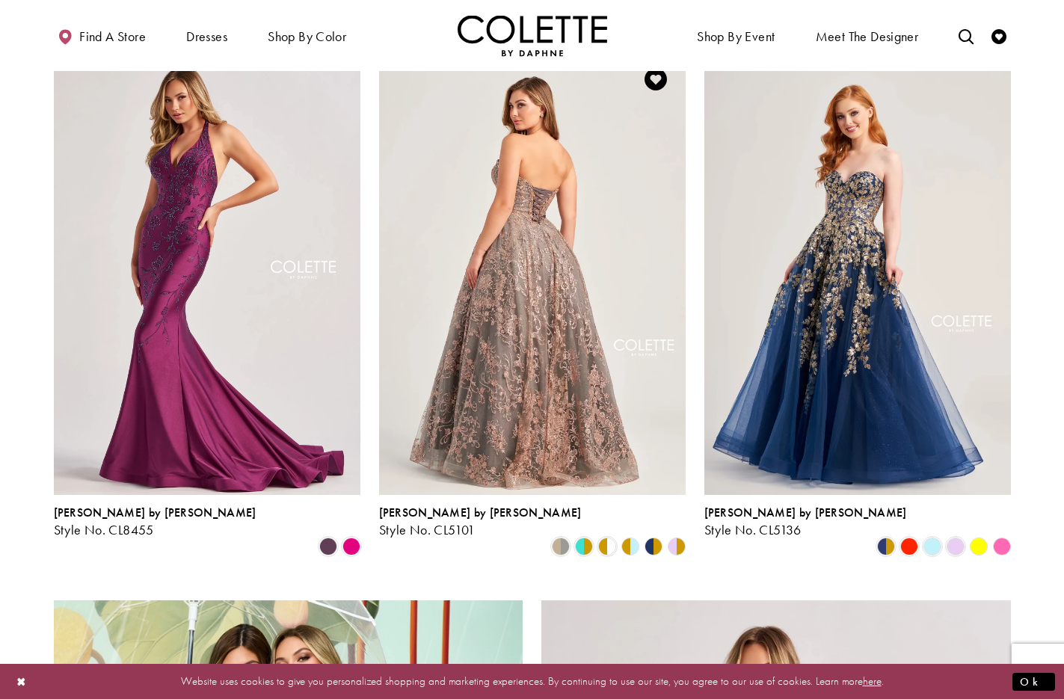
scroll to position [1758, 0]
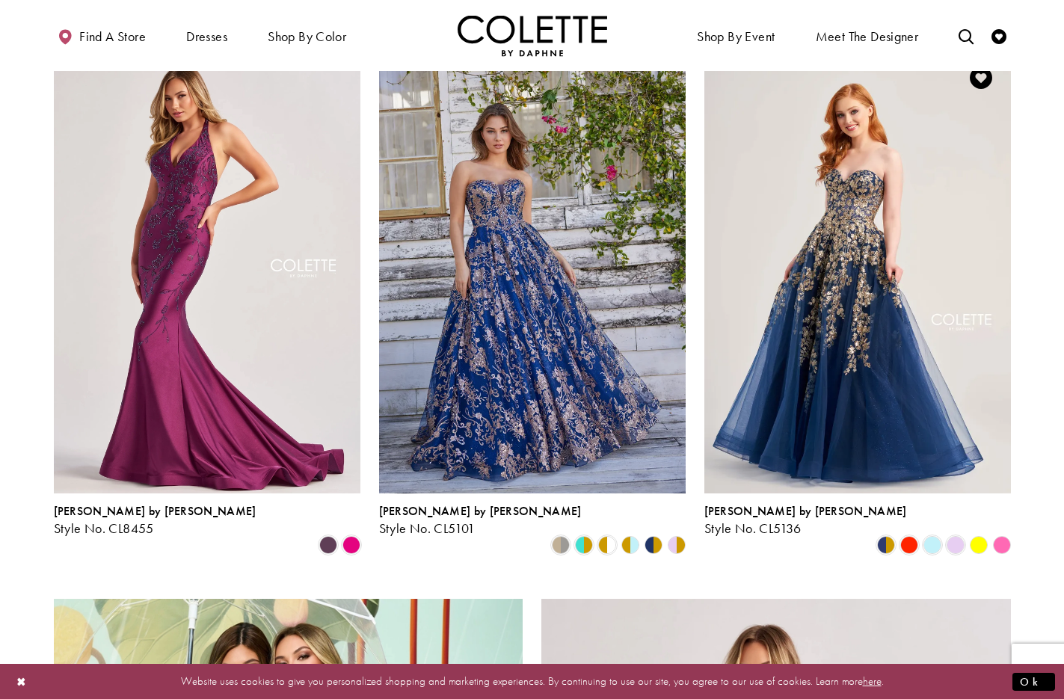
click at [974, 534] on polygon "Product List" at bounding box center [978, 545] width 23 height 23
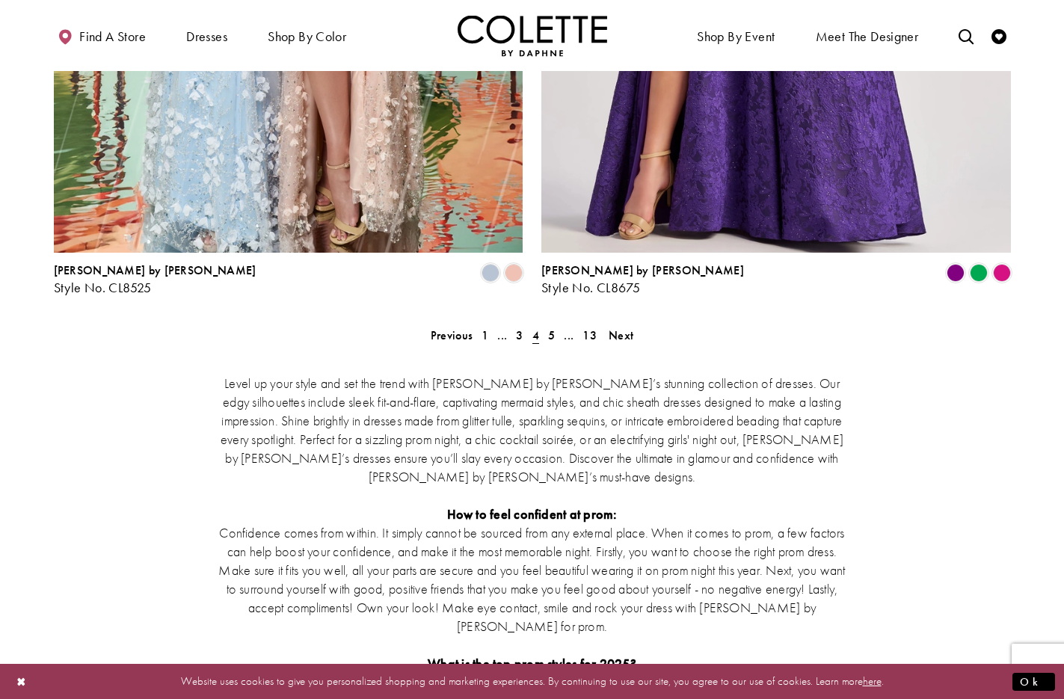
scroll to position [2821, 0]
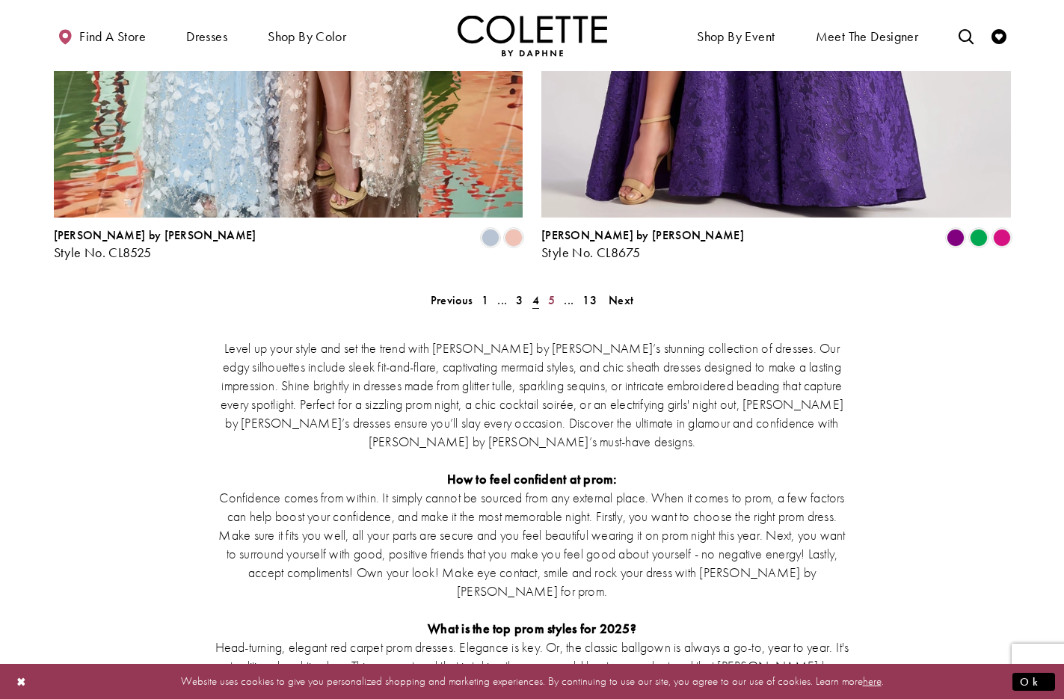
drag, startPoint x: 548, startPoint y: 224, endPoint x: 629, endPoint y: 268, distance: 92.0
click at [548, 292] on span "5" at bounding box center [551, 300] width 7 height 16
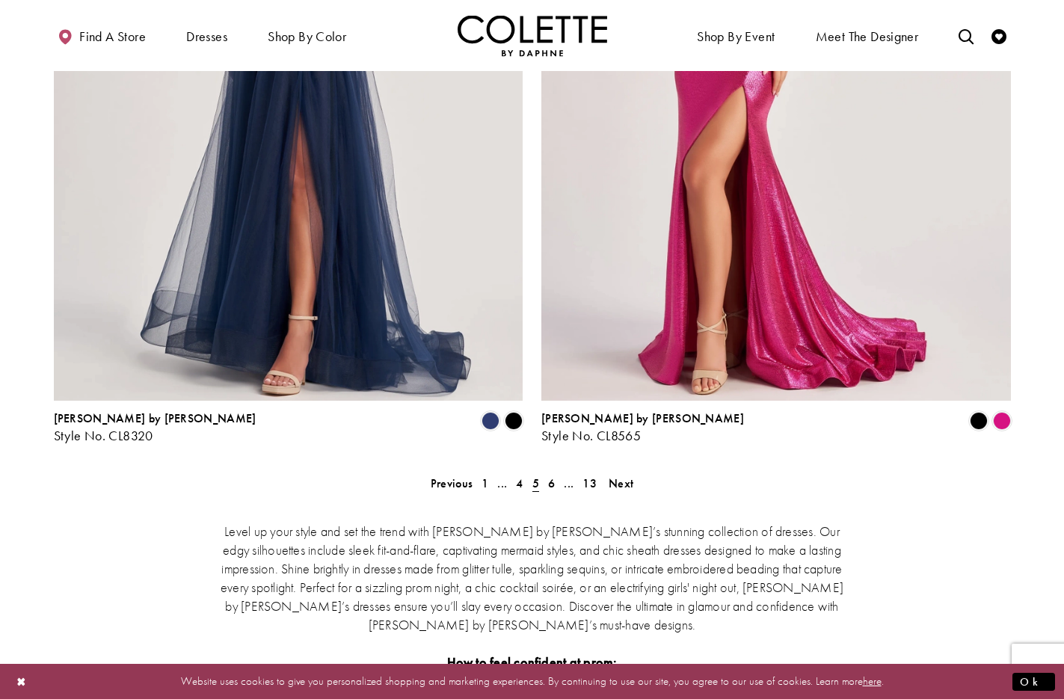
scroll to position [2648, 0]
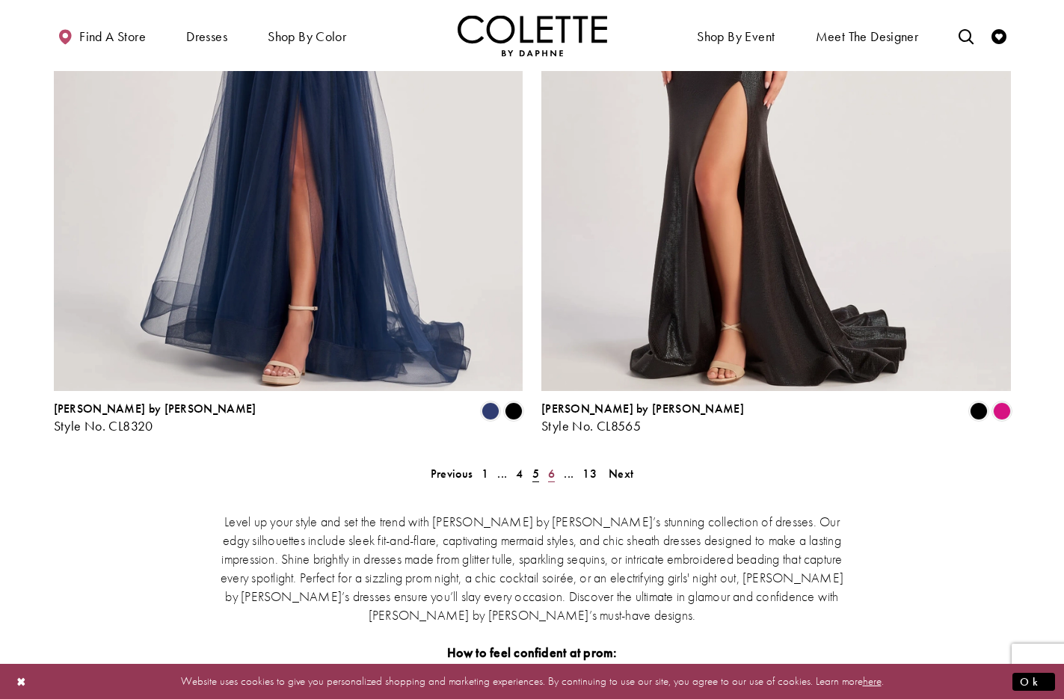
click at [554, 466] on span "6" at bounding box center [551, 474] width 7 height 16
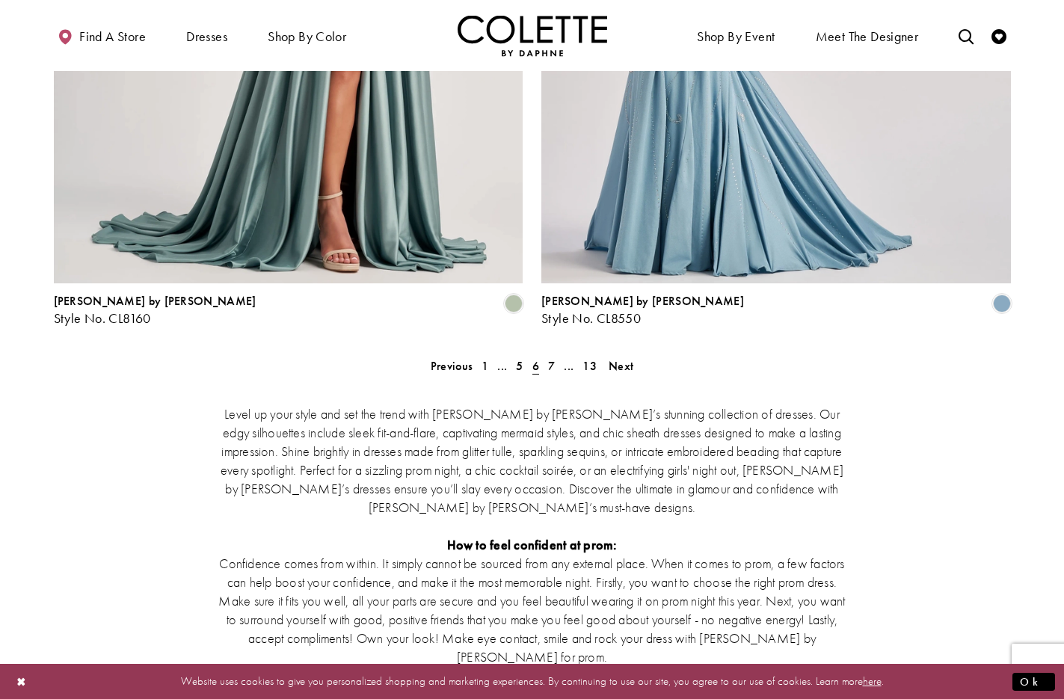
scroll to position [2762, 0]
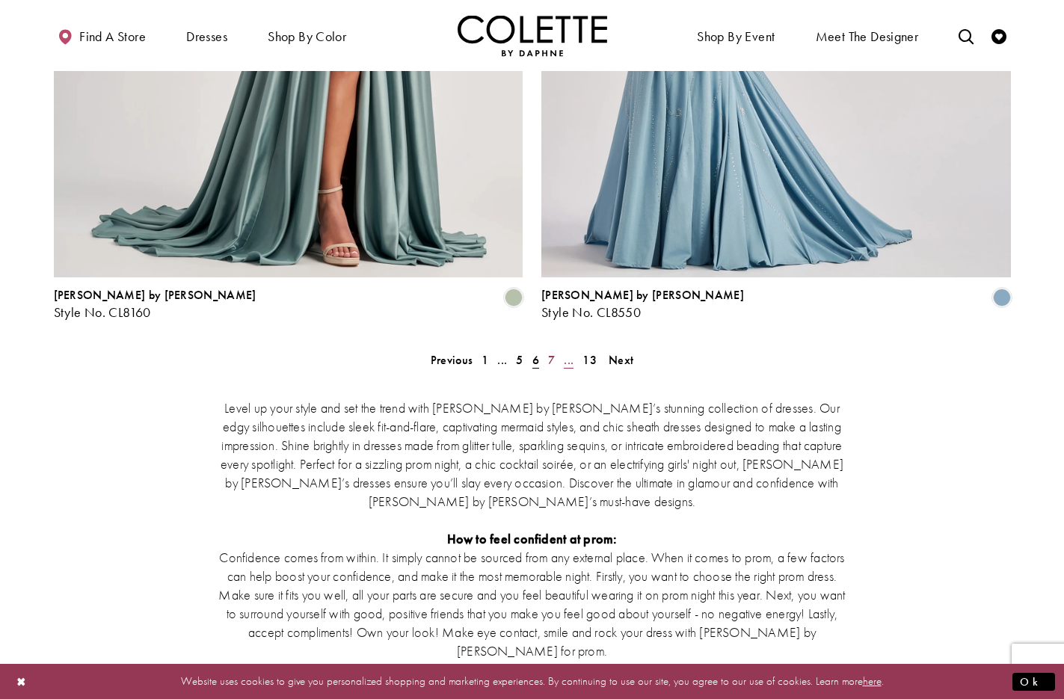
drag, startPoint x: 552, startPoint y: 284, endPoint x: 561, endPoint y: 288, distance: 10.4
click at [552, 352] on span "7" at bounding box center [551, 360] width 7 height 16
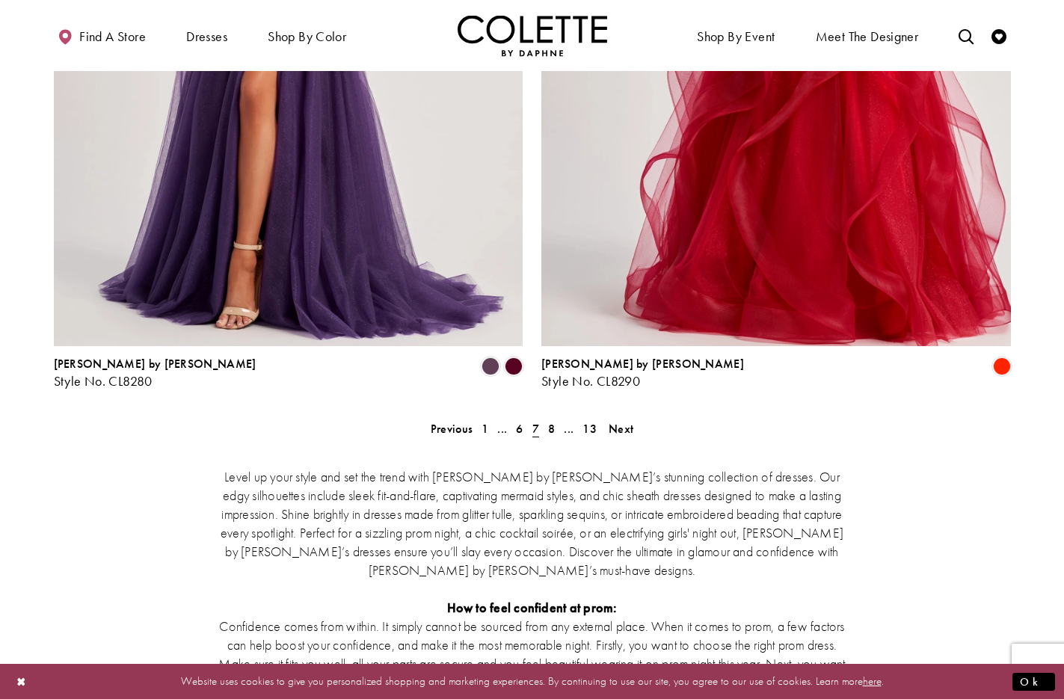
scroll to position [2696, 0]
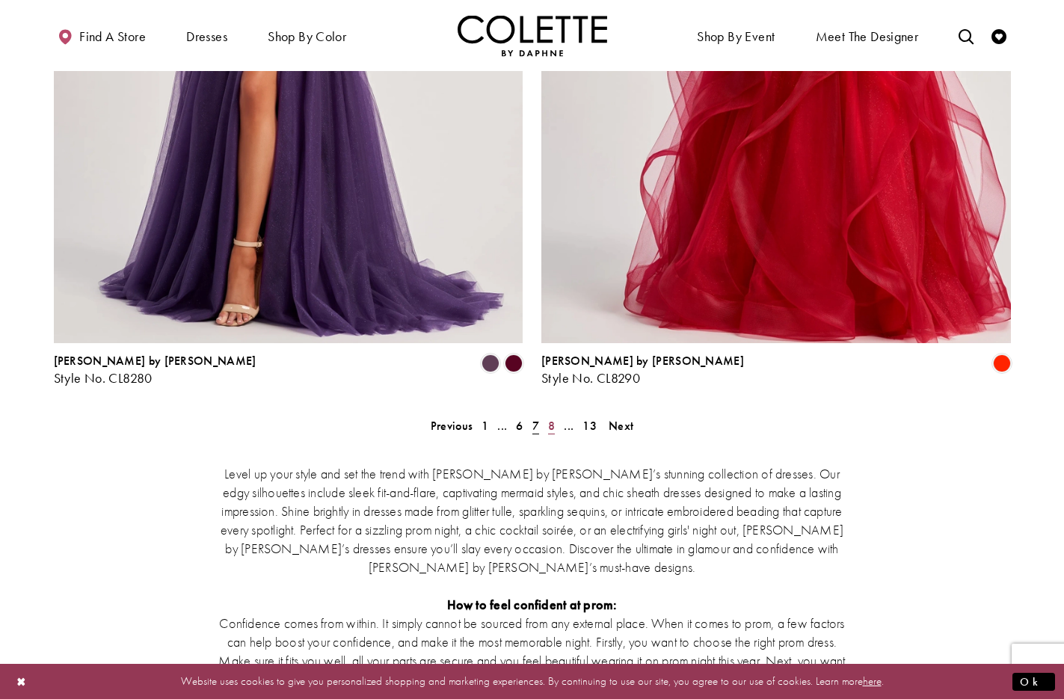
click at [550, 418] on span "8" at bounding box center [551, 426] width 7 height 16
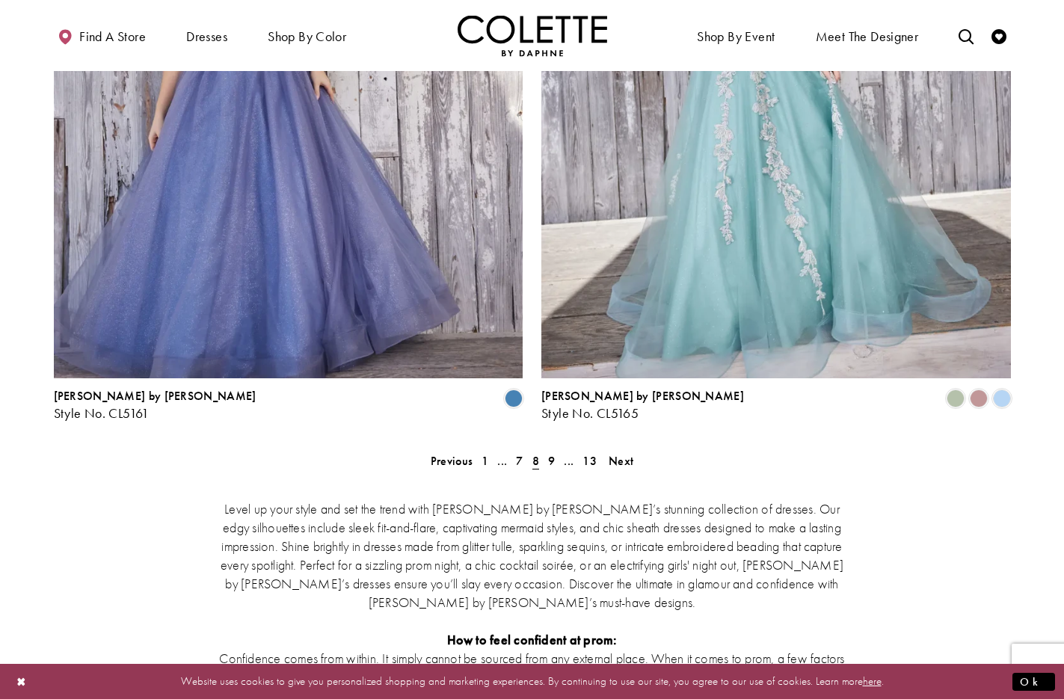
scroll to position [2664, 0]
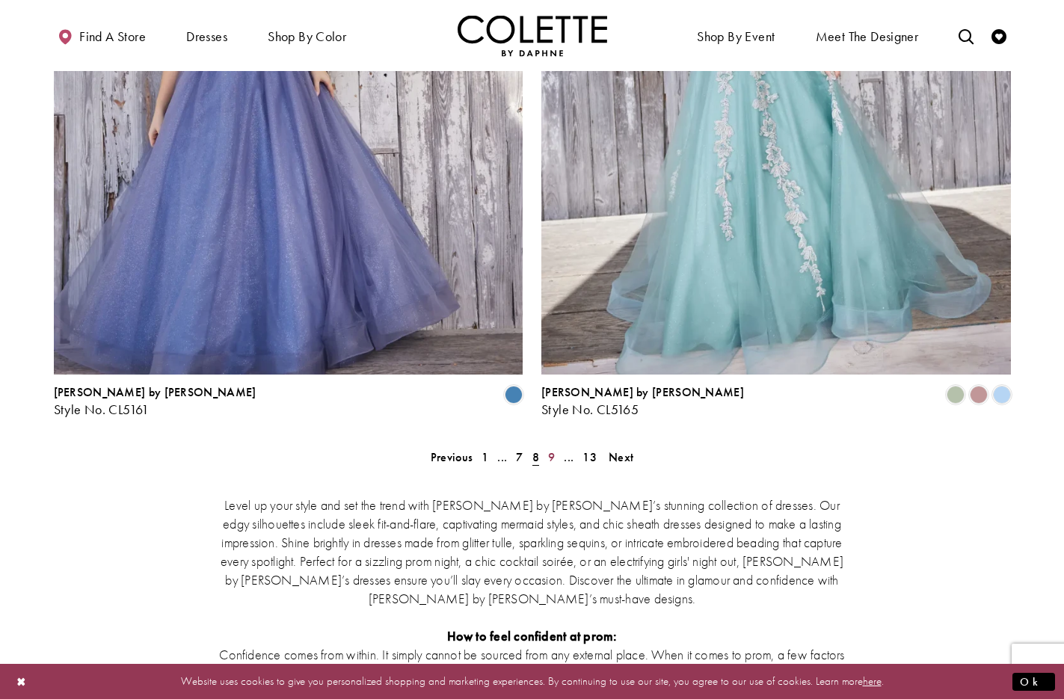
drag, startPoint x: 554, startPoint y: 384, endPoint x: 640, endPoint y: 395, distance: 86.7
click at [554, 449] on span "9" at bounding box center [551, 457] width 7 height 16
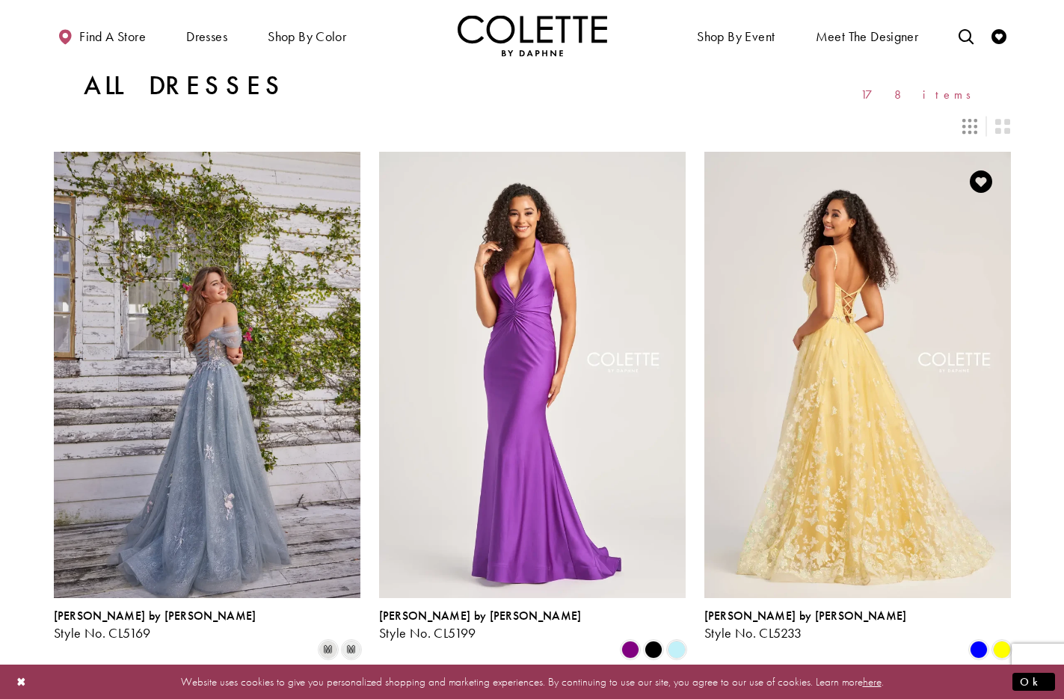
drag, startPoint x: 850, startPoint y: 386, endPoint x: 852, endPoint y: 393, distance: 7.6
click at [850, 386] on img "Visit Colette by Daphne Style No. CL5233 Page" at bounding box center [857, 375] width 307 height 446
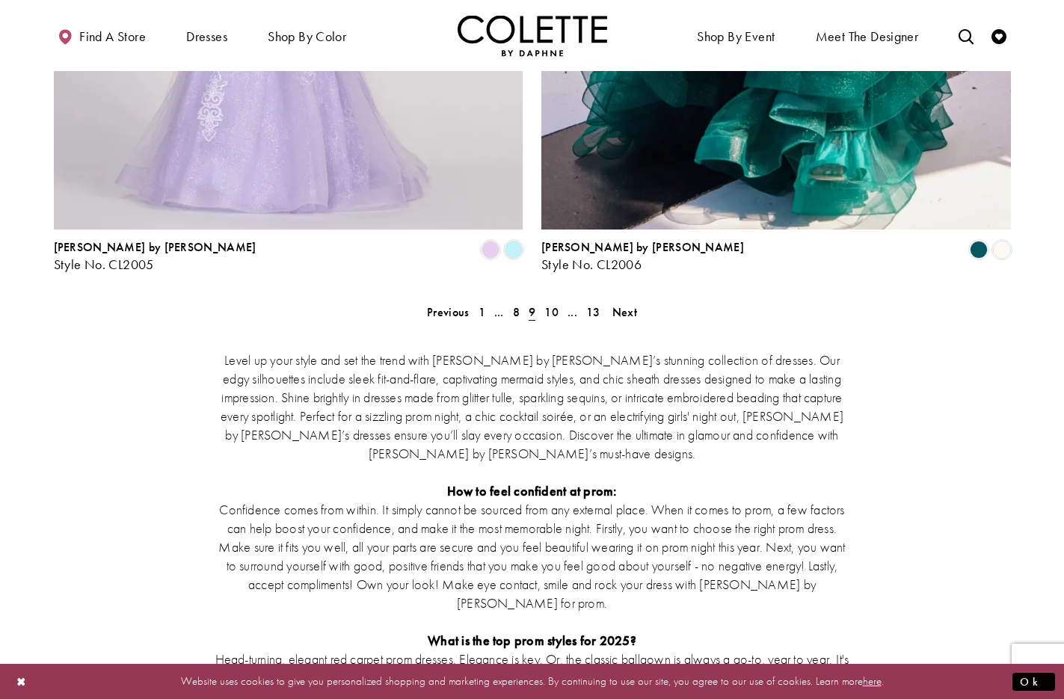
scroll to position [2810, 0]
click at [555, 304] on span "10" at bounding box center [551, 312] width 14 height 16
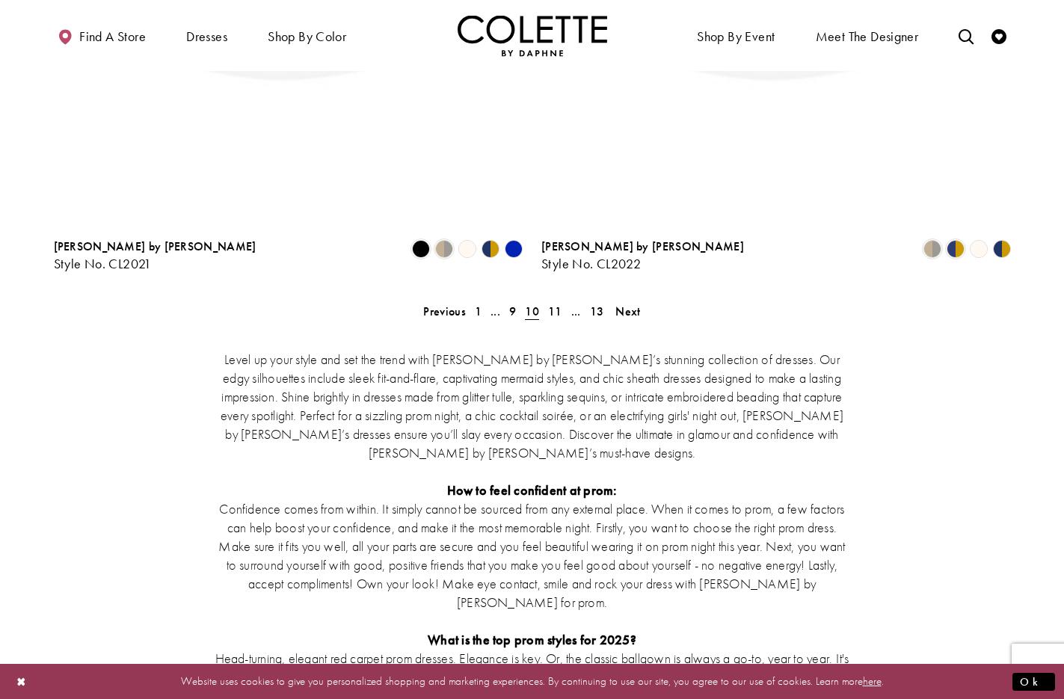
scroll to position [81, 0]
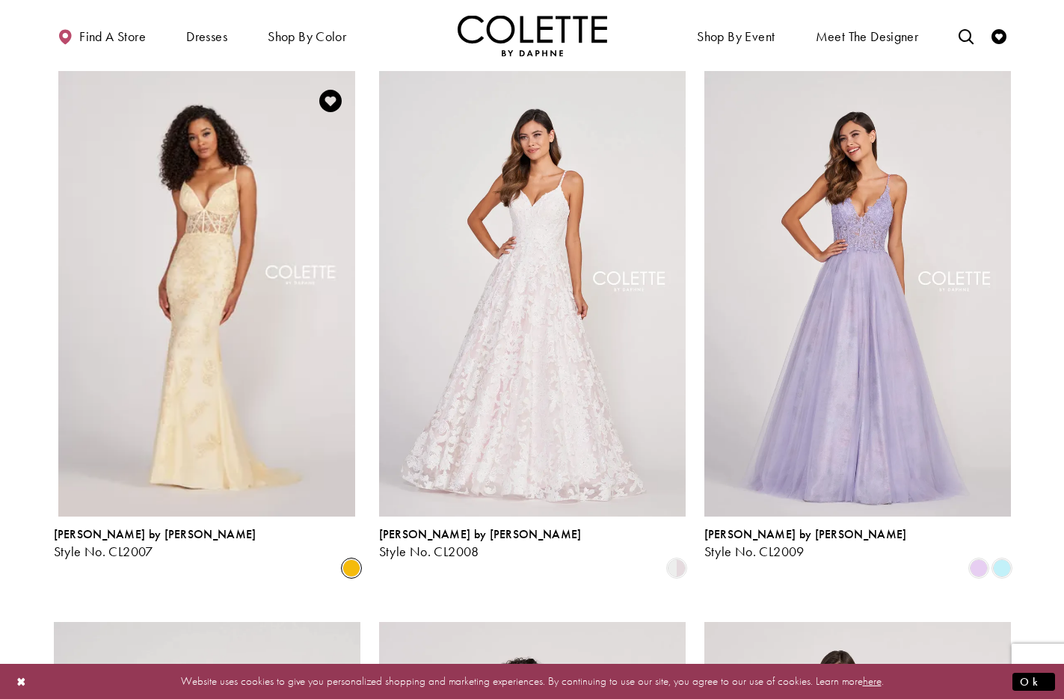
click at [190, 221] on link "Colette by Daphne Style No. CL2007" at bounding box center [207, 294] width 307 height 446
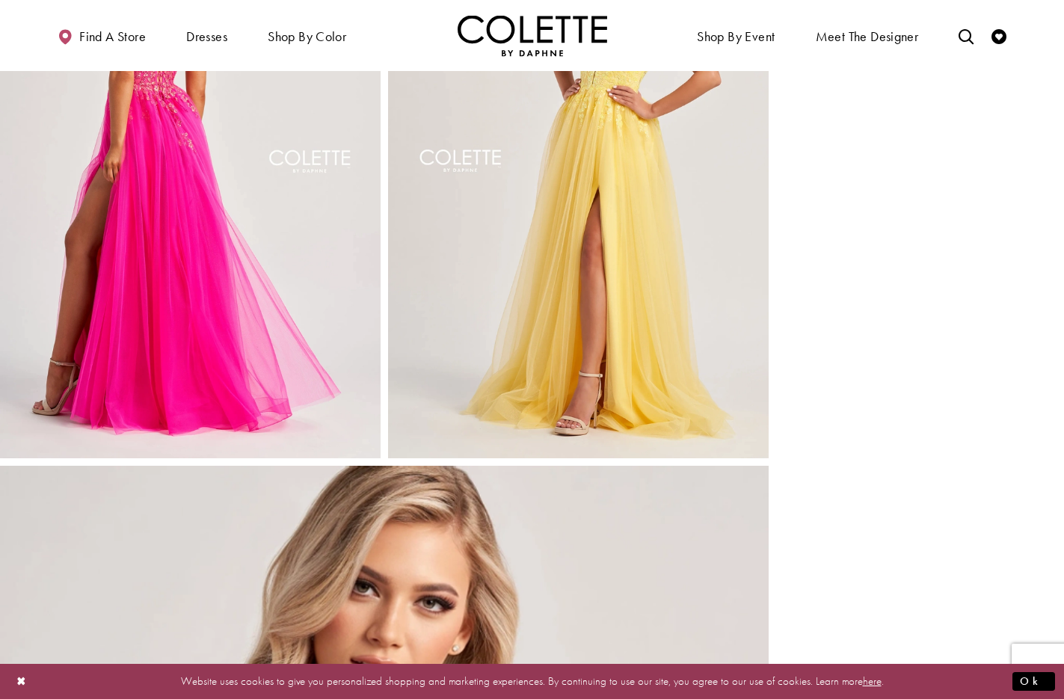
scroll to position [763, 0]
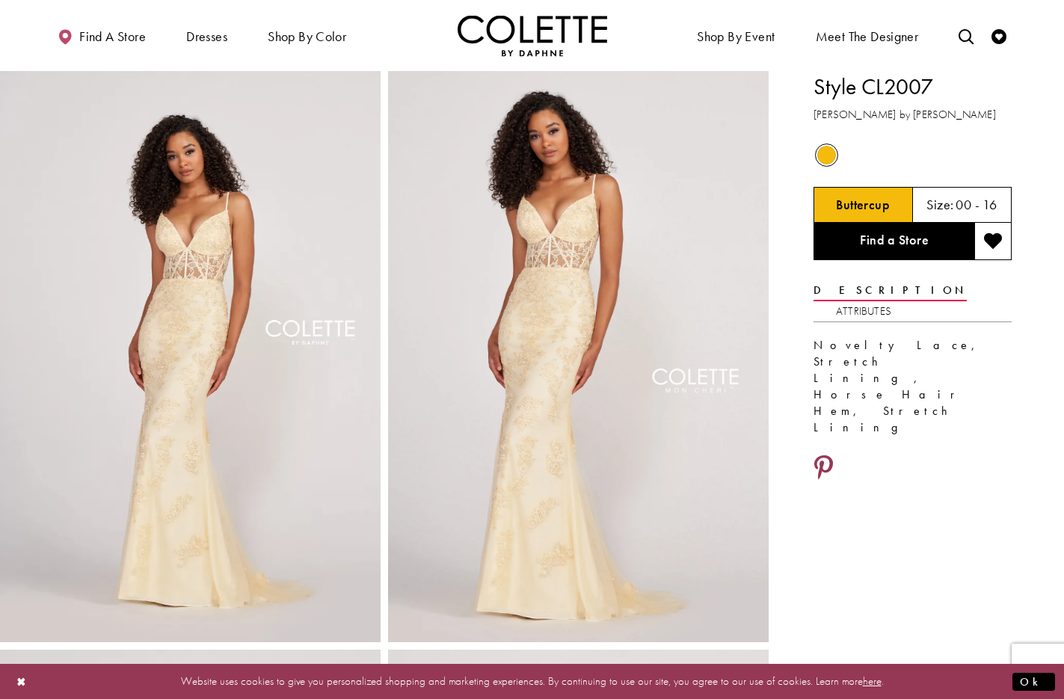
click at [820, 455] on icon "Share using Pinterest - Opens in new tab" at bounding box center [823, 468] width 19 height 26
